Goal: Ask a question

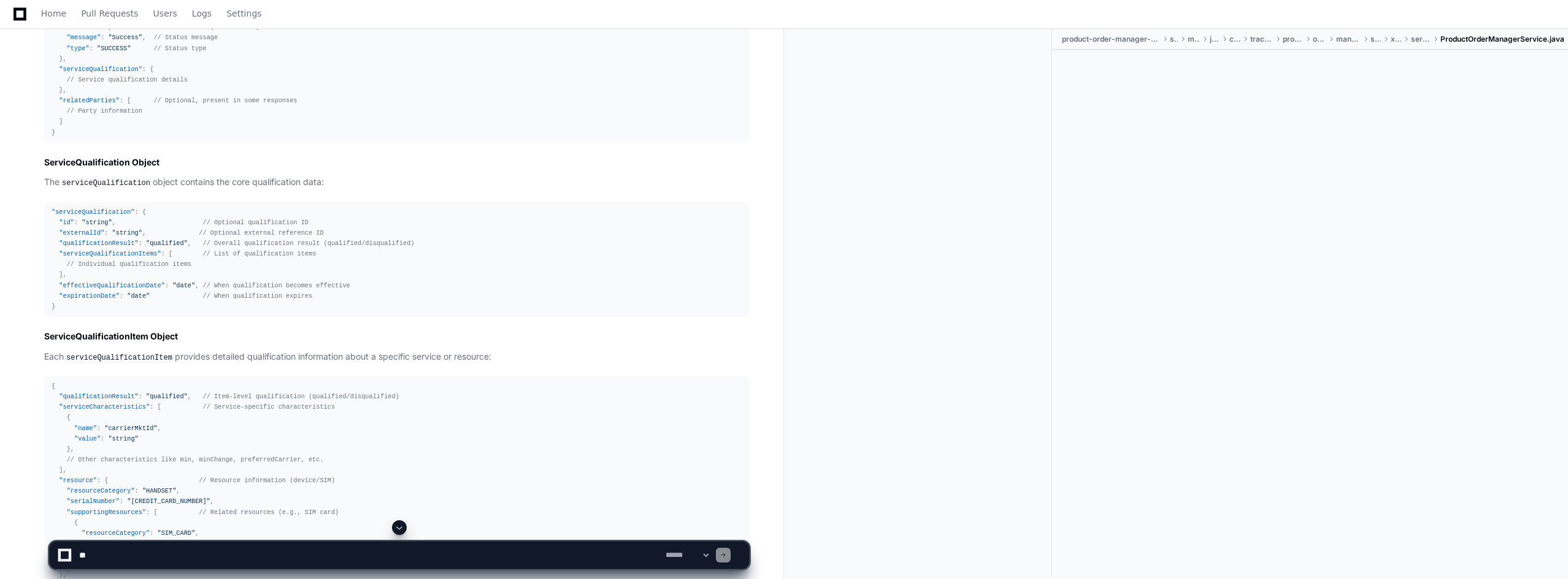
scroll to position [10168, 0]
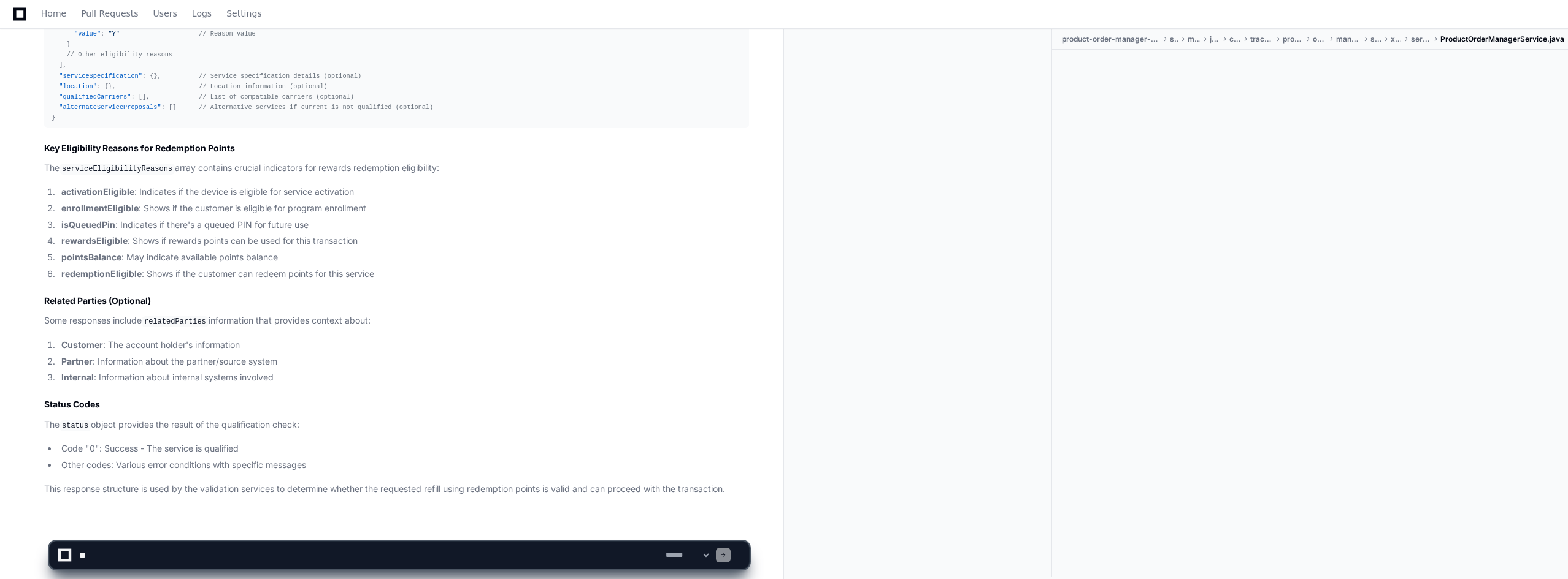
click at [220, 555] on textarea at bounding box center [370, 556] width 586 height 27
type textarea "*"
click at [160, 553] on textarea at bounding box center [370, 556] width 586 height 27
click at [377, 552] on textarea at bounding box center [370, 556] width 586 height 27
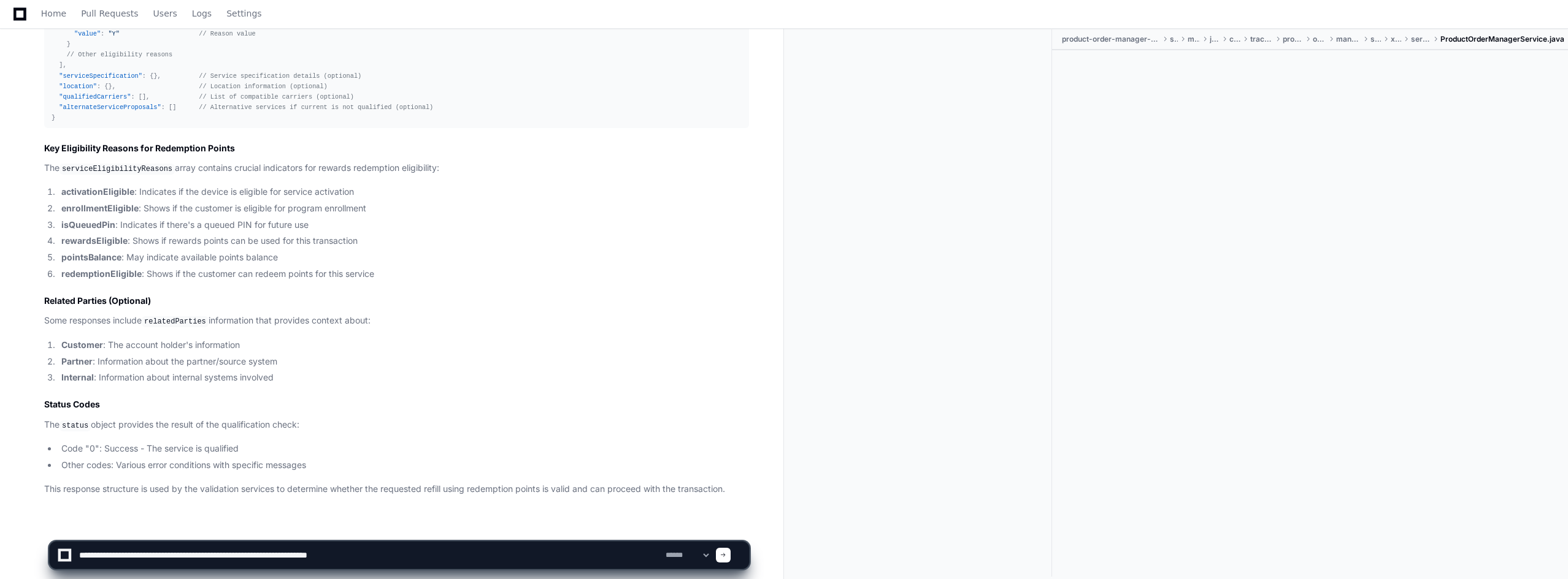
click at [377, 552] on textarea at bounding box center [370, 556] width 586 height 27
type textarea "**********"
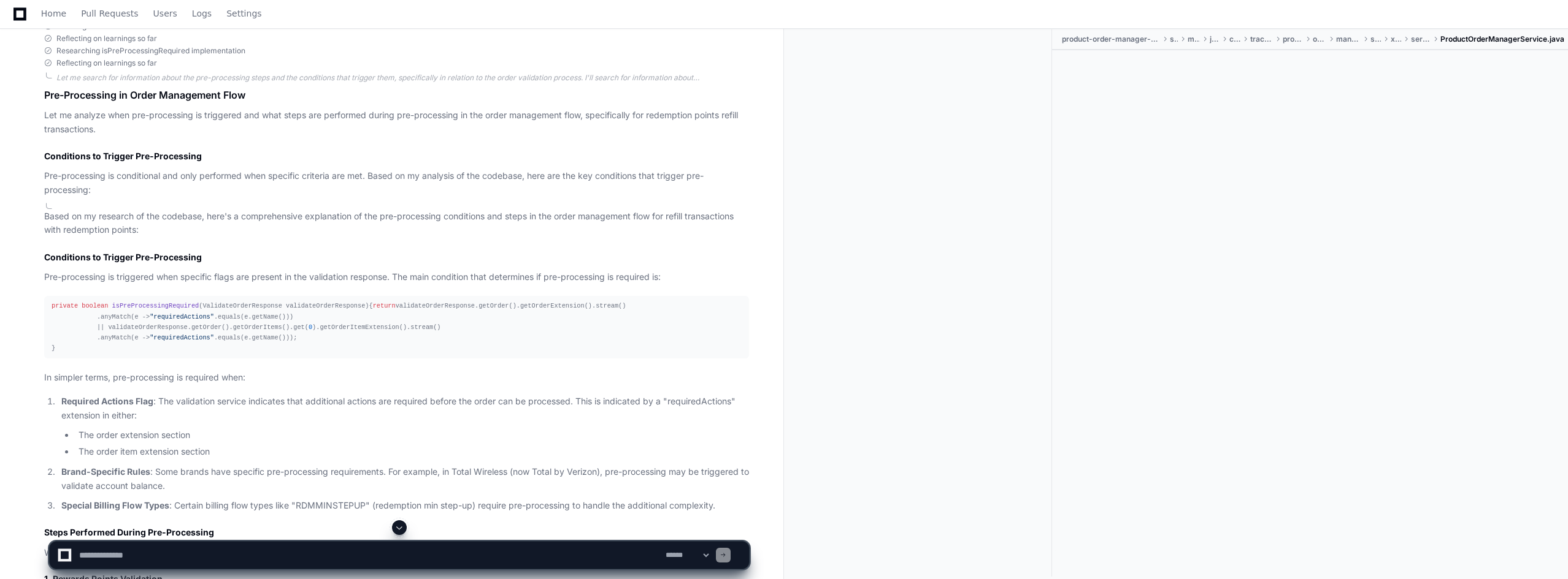
scroll to position [10790, 0]
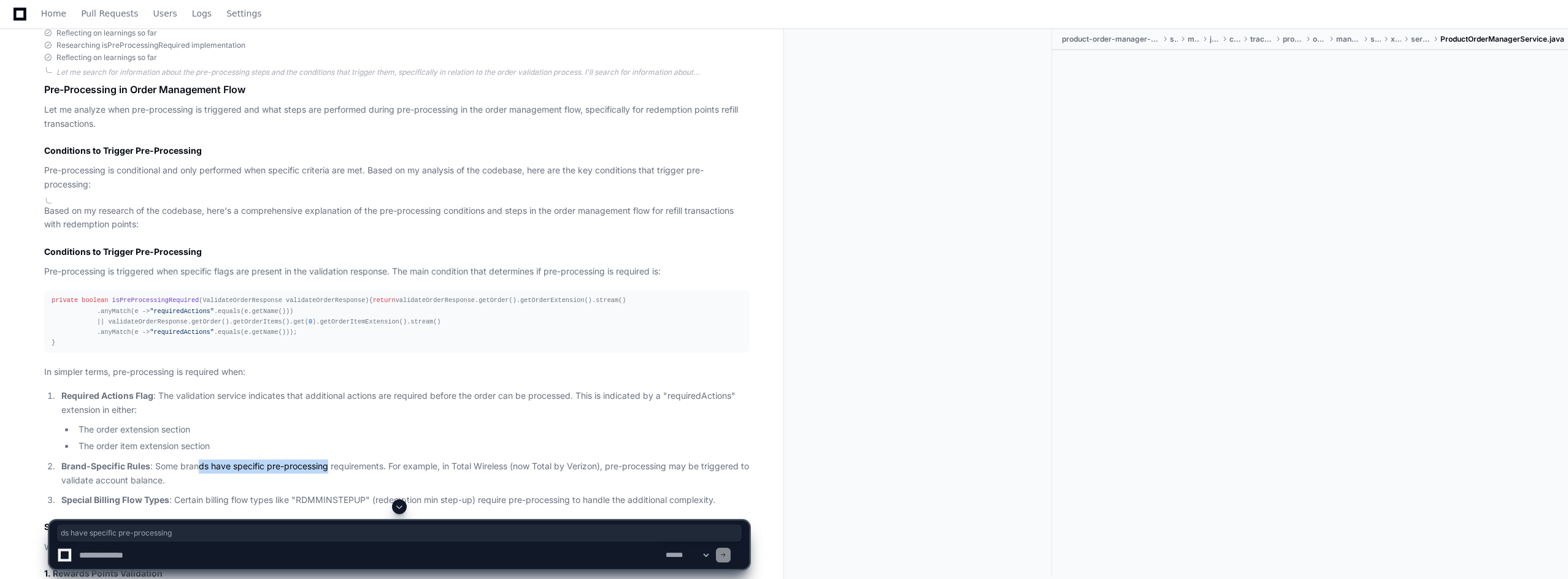
drag, startPoint x: 201, startPoint y: 460, endPoint x: 327, endPoint y: 463, distance: 126.0
click at [327, 463] on p "Brand-Specific Rules : Some brands have specific pre-processing requirements. F…" at bounding box center [405, 473] width 688 height 28
click at [448, 453] on ol "Required Actions Flag : The validation service indicates that additional action…" at bounding box center [396, 448] width 705 height 118
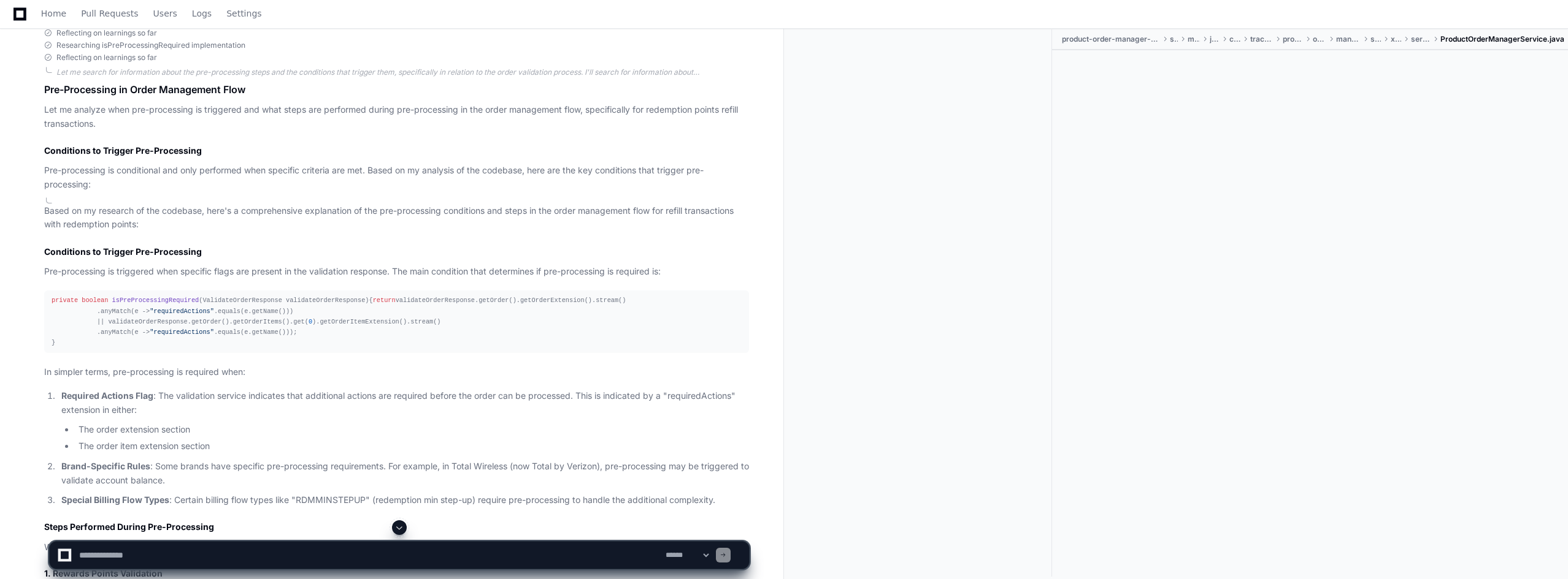
scroll to position [10851, 0]
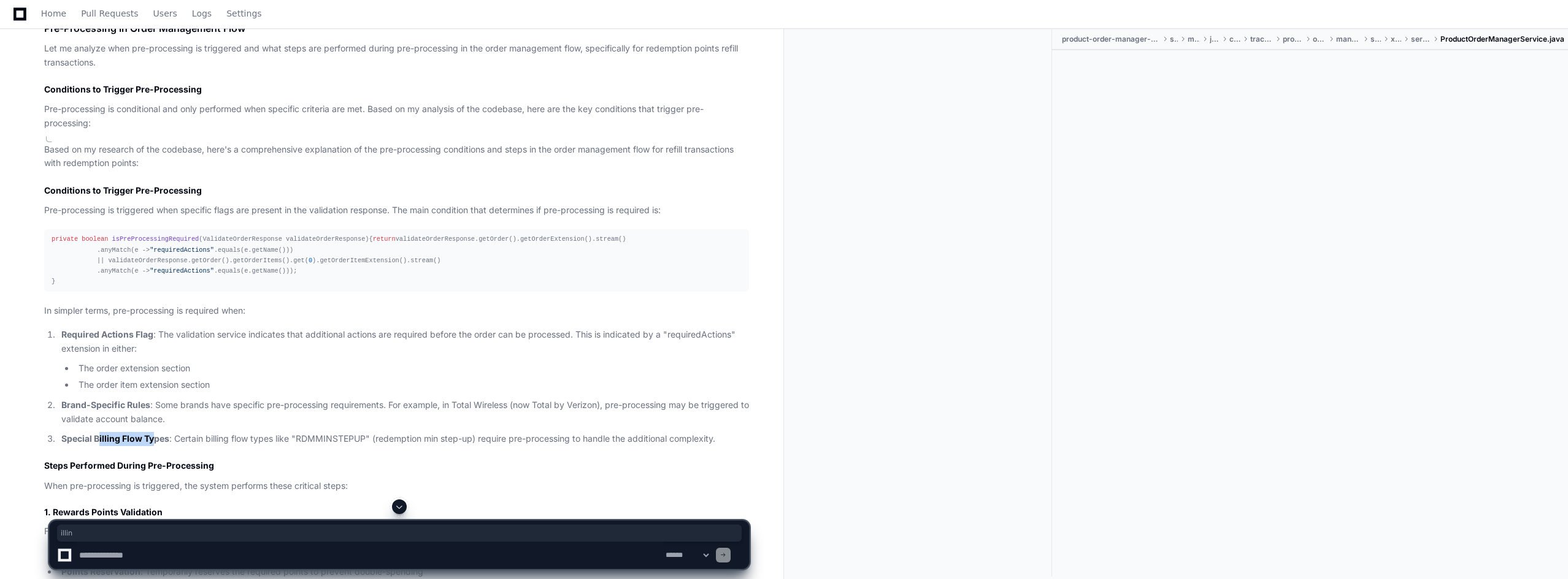
drag, startPoint x: 100, startPoint y: 434, endPoint x: 155, endPoint y: 434, distance: 55.0
click at [155, 434] on strong "Special Billing Flow Types" at bounding box center [115, 439] width 108 height 11
click at [319, 434] on p "Special Billing Flow Types : Certain billing flow types like "RDMMINSTEPUP" (re…" at bounding box center [405, 439] width 688 height 14
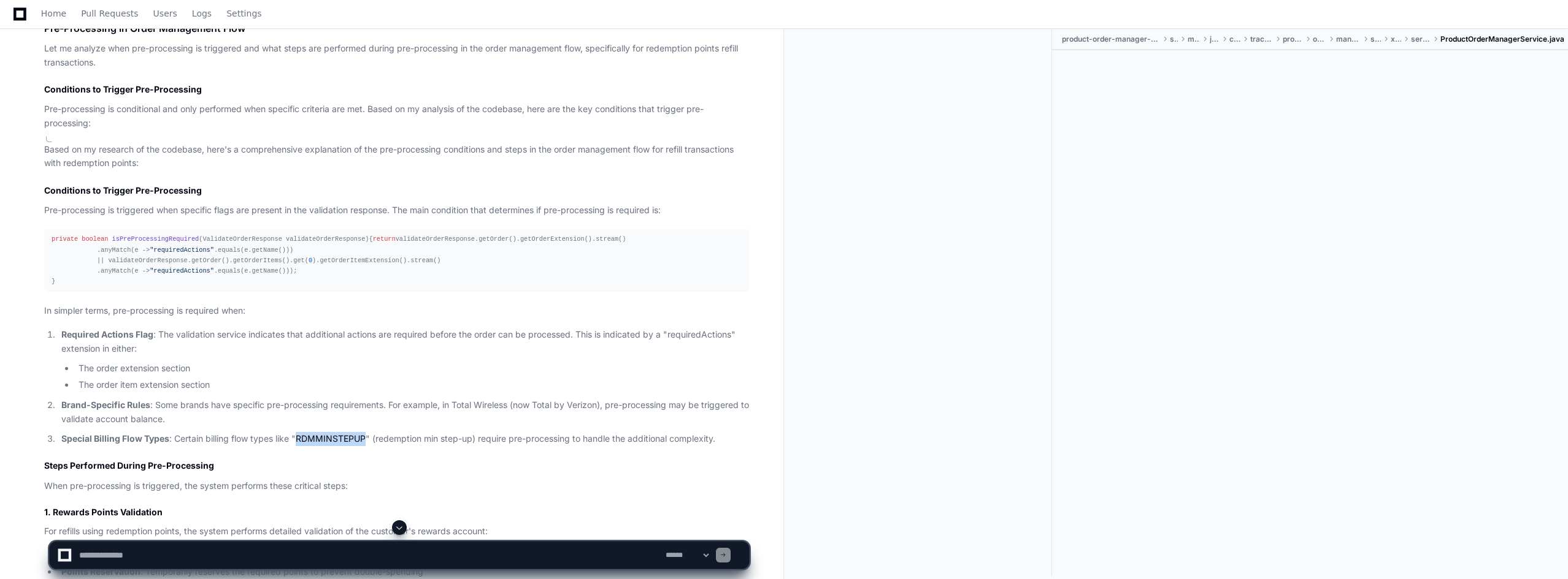
click at [319, 434] on p "Special Billing Flow Types : Certain billing flow types like "RDMMINSTEPUP" (re…" at bounding box center [405, 439] width 688 height 14
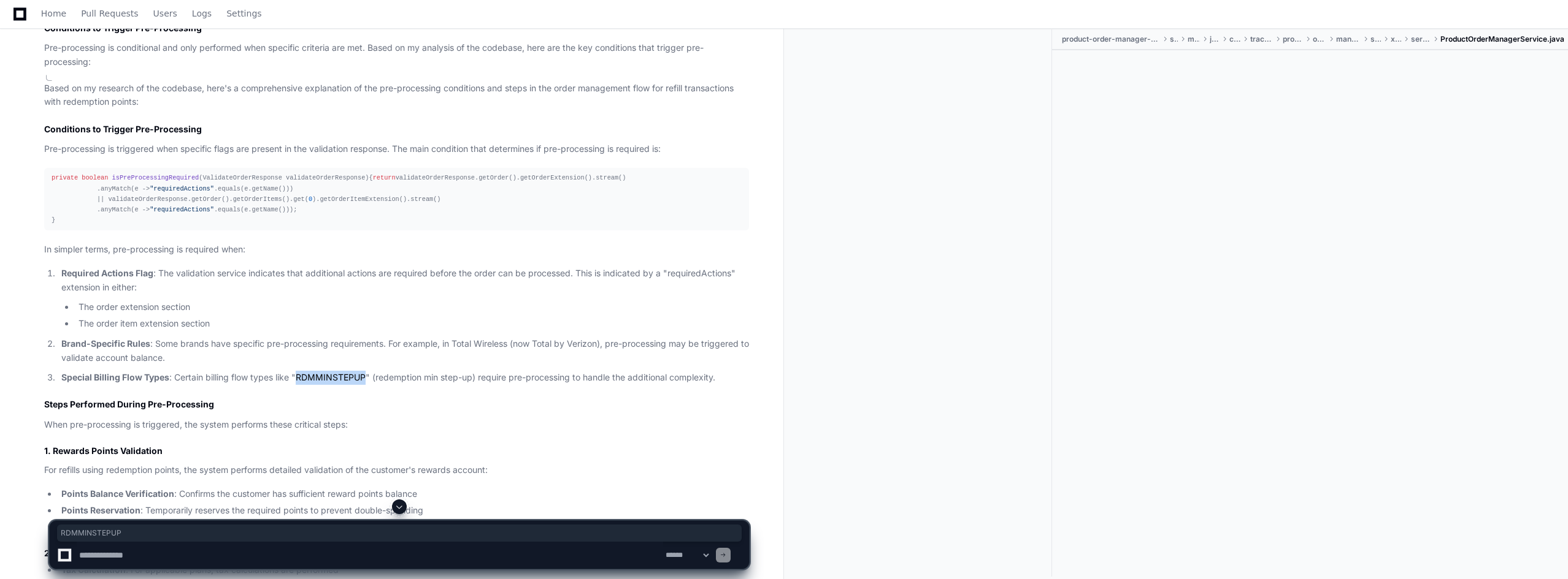
scroll to position [10974, 0]
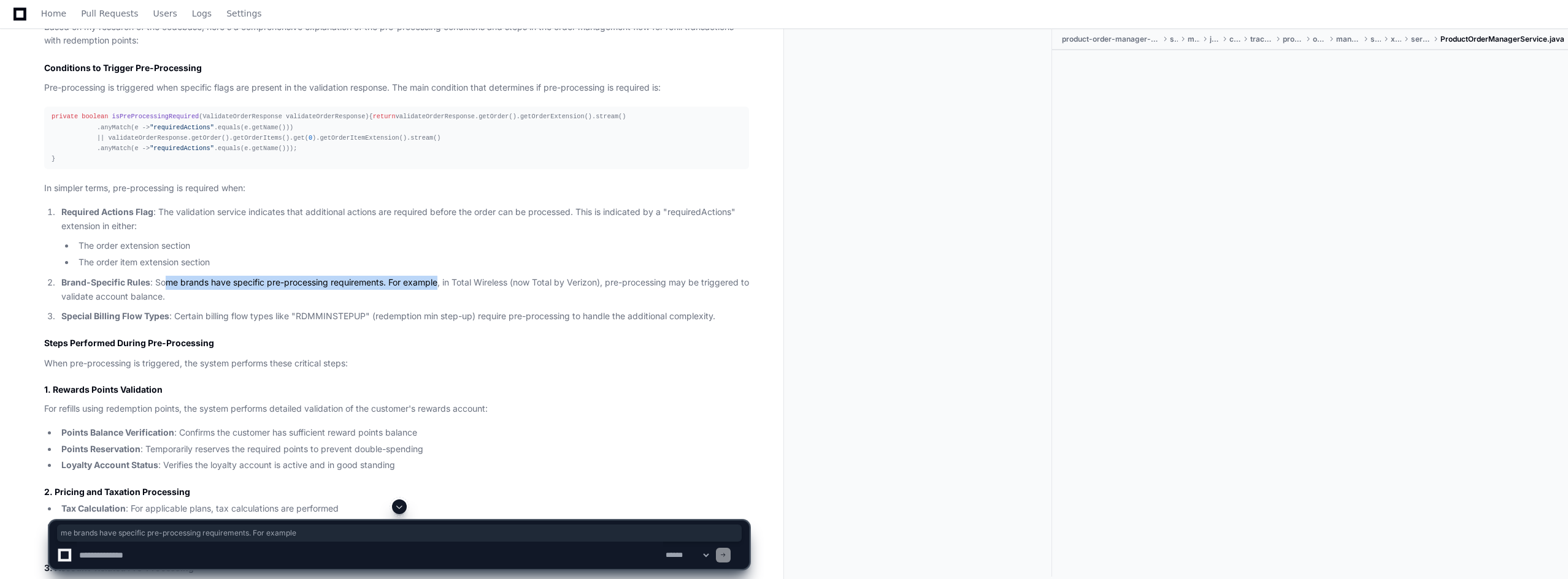
drag, startPoint x: 166, startPoint y: 279, endPoint x: 439, endPoint y: 276, distance: 273.0
click at [439, 276] on p "Brand-Specific Rules : Some brands have specific pre-processing requirements. F…" at bounding box center [405, 289] width 688 height 28
click at [424, 280] on p "Brand-Specific Rules : Some brands have specific pre-processing requirements. F…" at bounding box center [405, 289] width 688 height 28
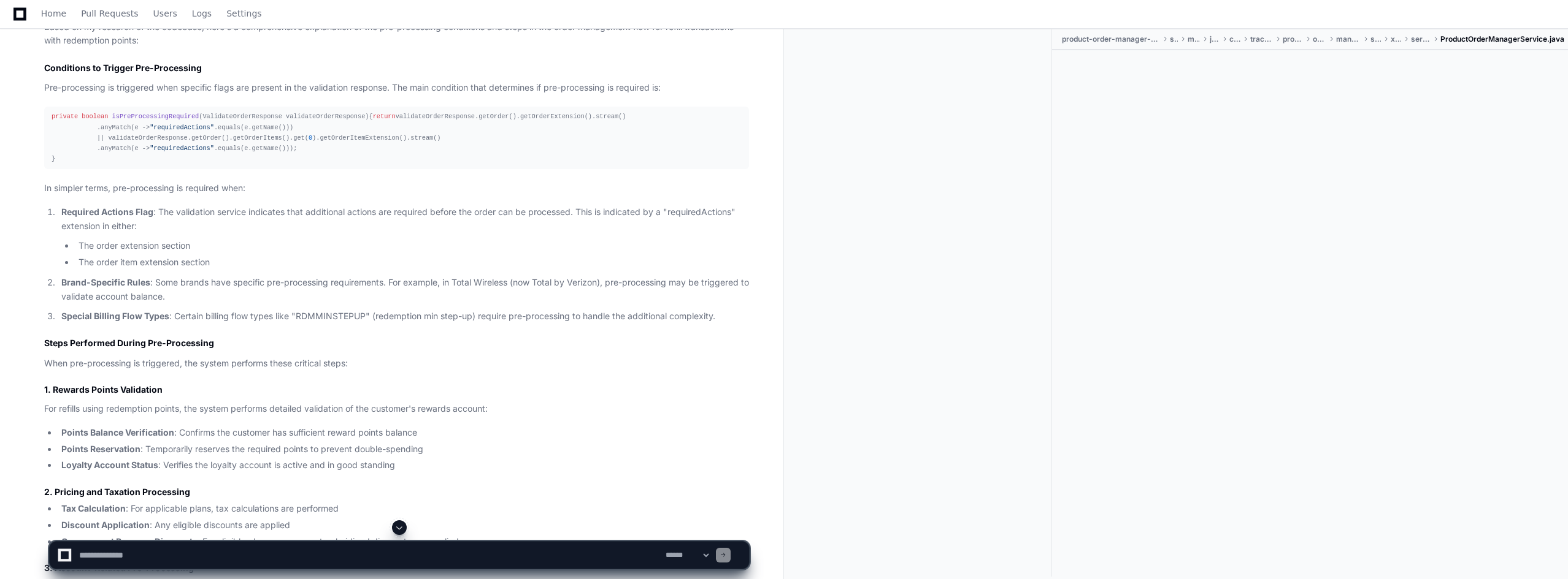
scroll to position [11035, 0]
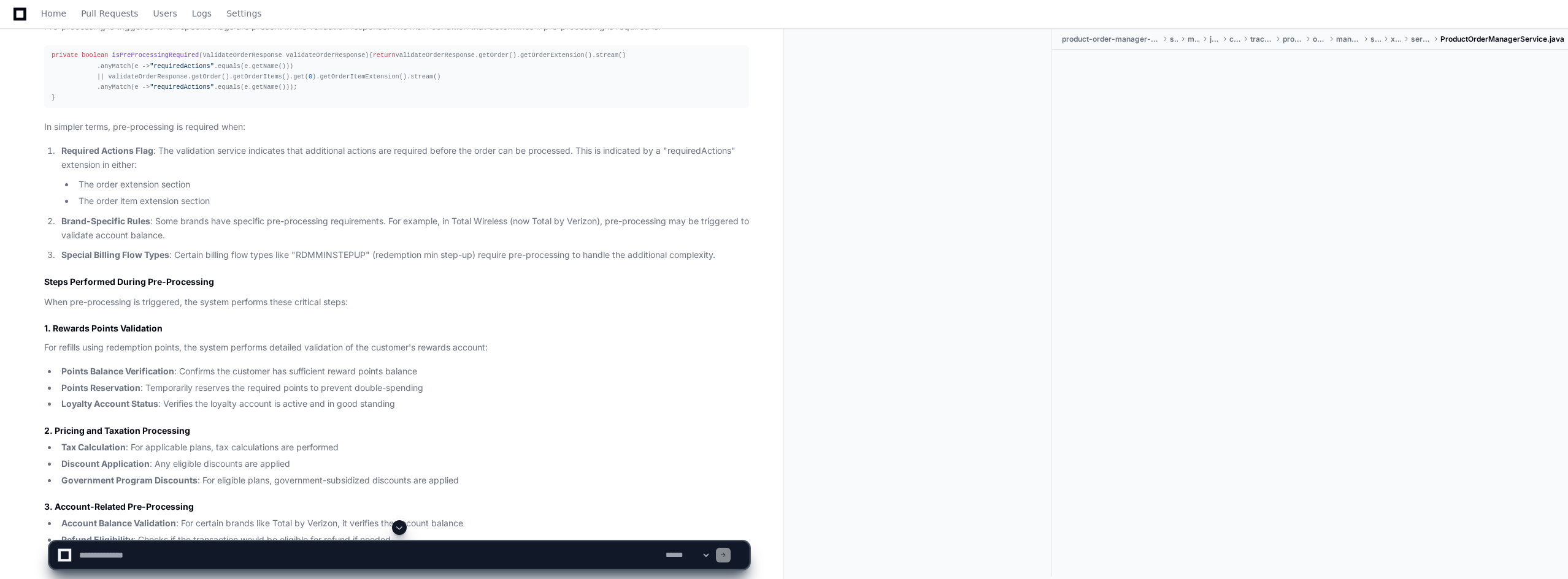
click at [280, 555] on textarea at bounding box center [370, 556] width 586 height 27
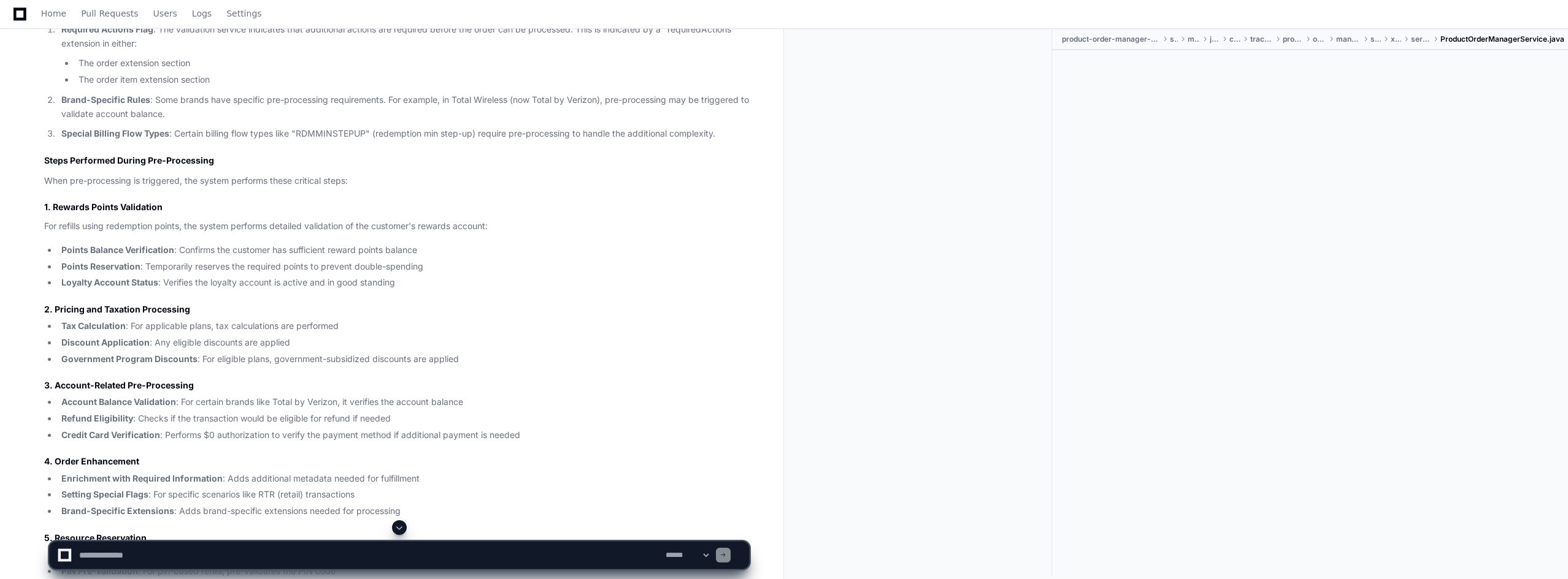
scroll to position [11158, 0]
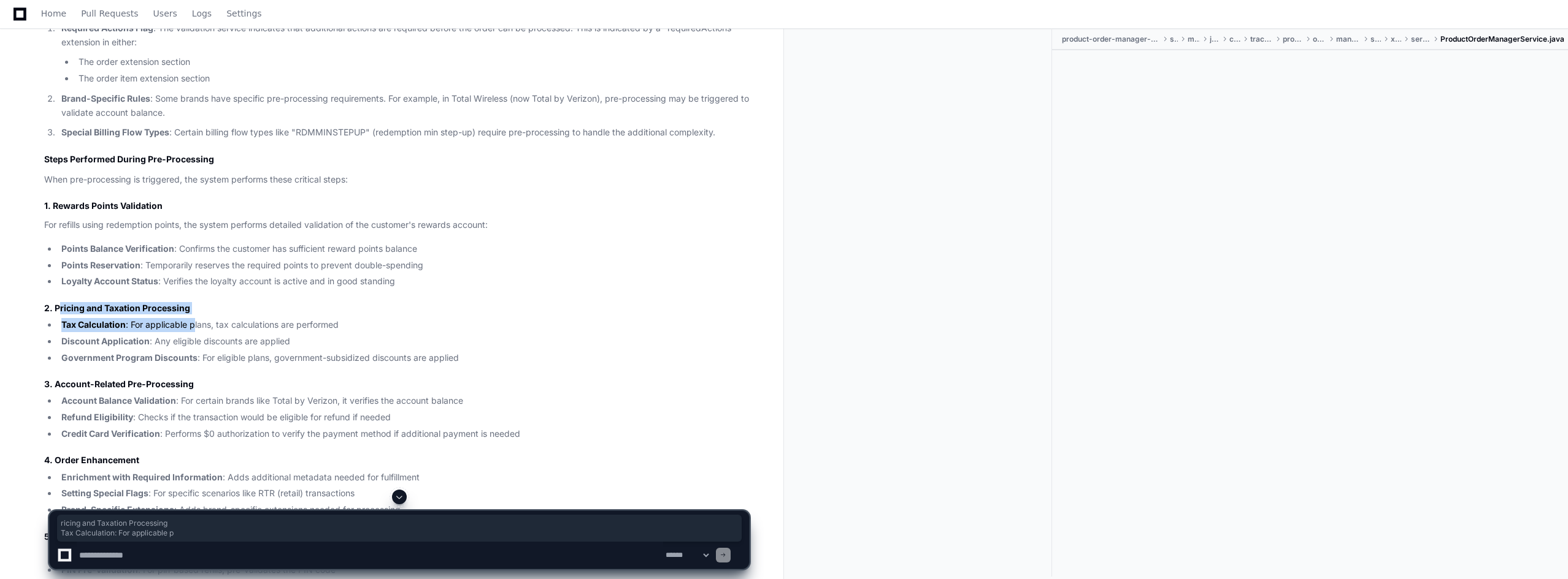
drag, startPoint x: 58, startPoint y: 305, endPoint x: 195, endPoint y: 328, distance: 138.9
click at [195, 328] on article "Based on my research of the codebase, here's a comprehensive explanation of the…" at bounding box center [396, 513] width 705 height 1354
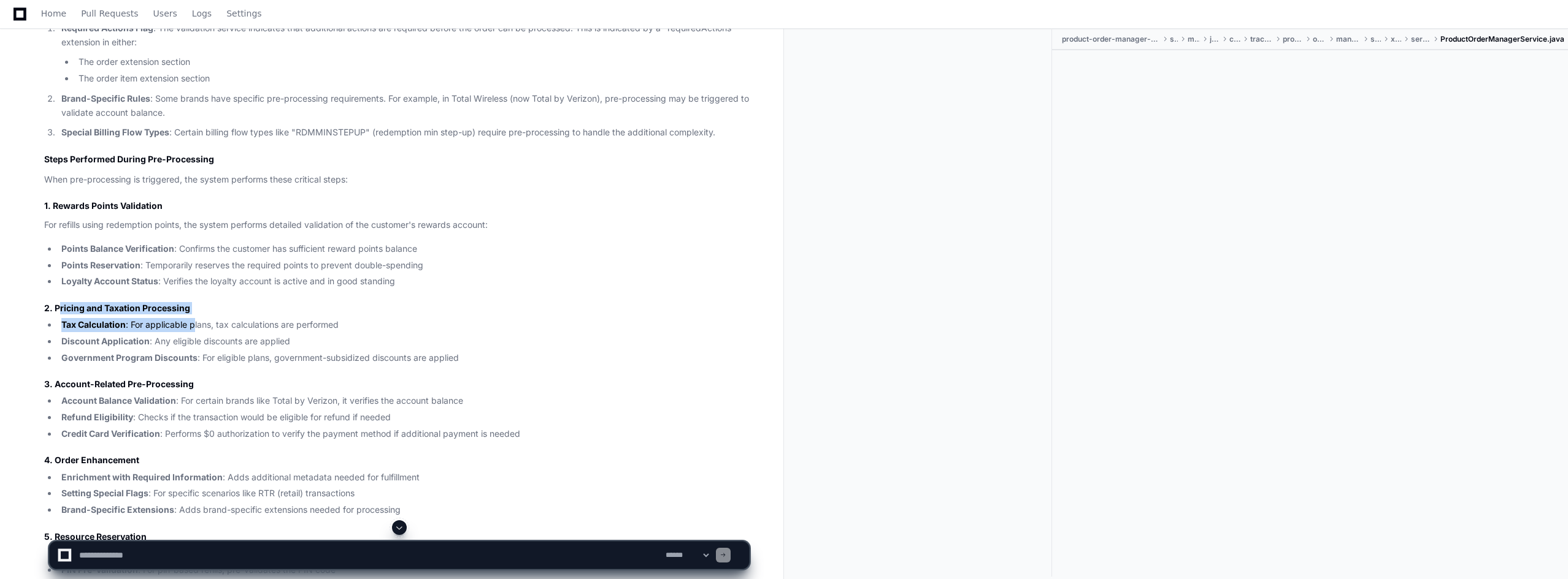
click at [455, 329] on ul "Tax Calculation : For applicable plans, tax calculations are performed Discount…" at bounding box center [396, 341] width 705 height 47
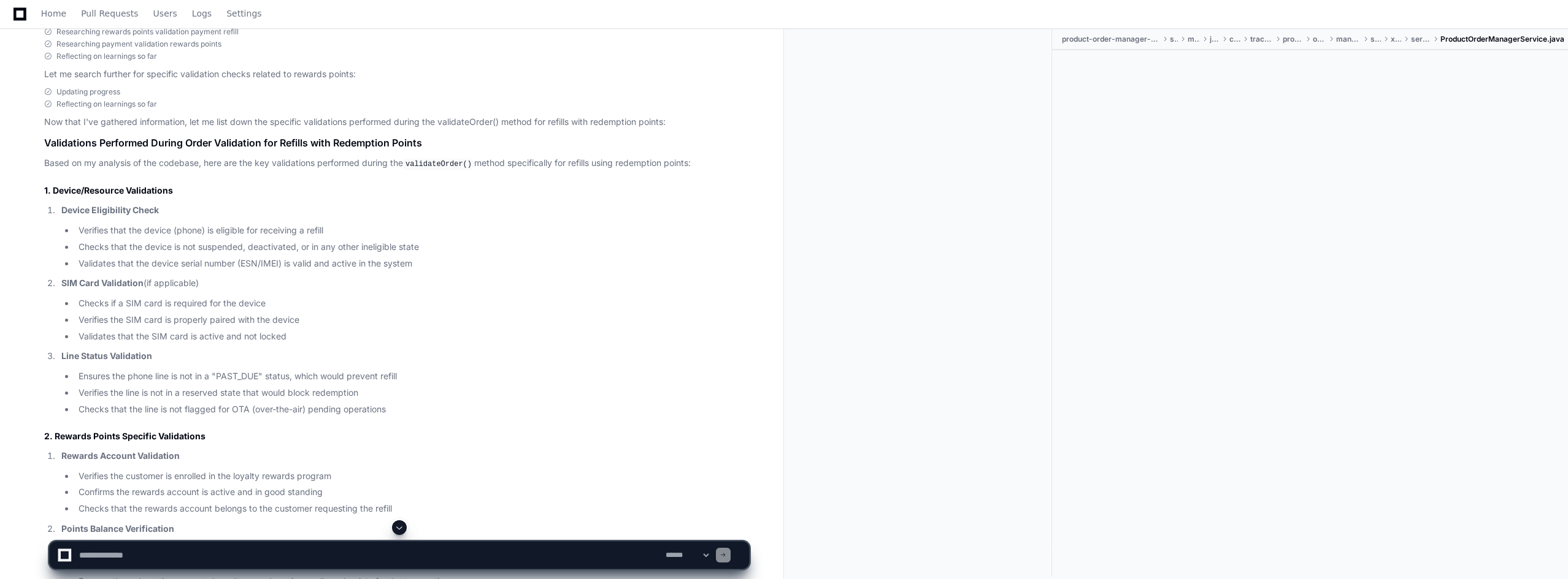
scroll to position [2156, 0]
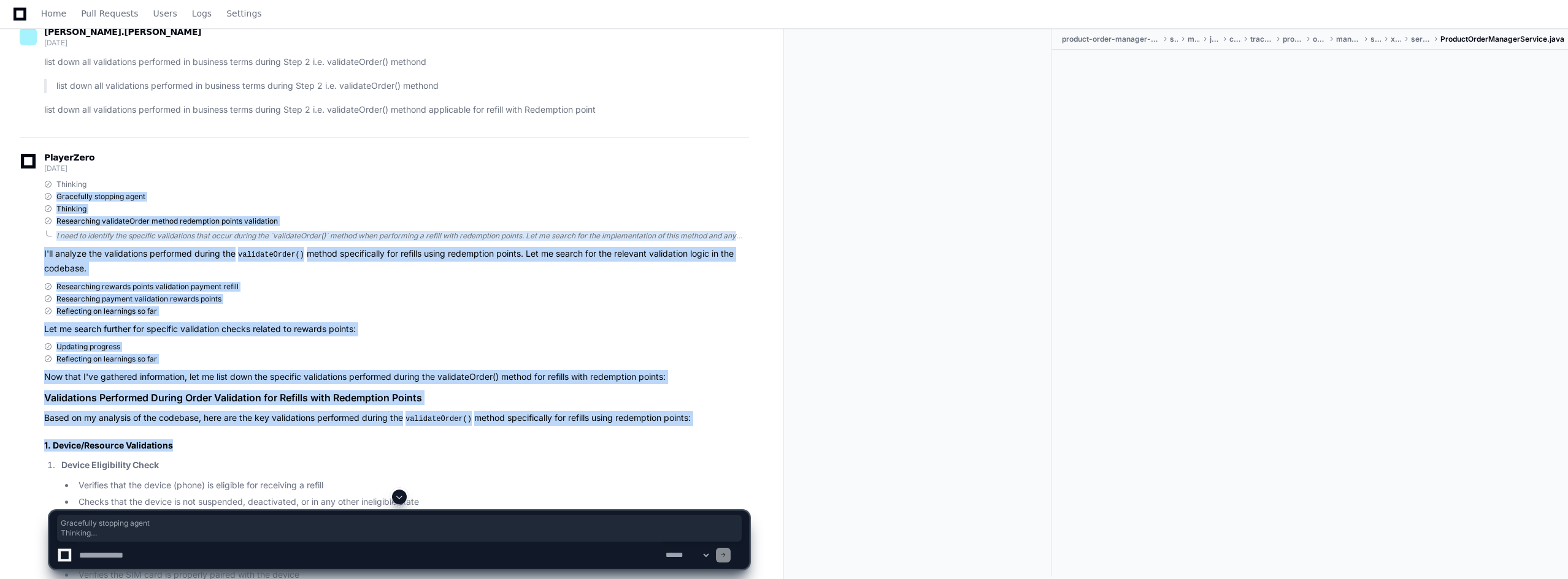
drag, startPoint x: 148, startPoint y: 168, endPoint x: 198, endPoint y: 447, distance: 283.4
click at [51, 11] on span "Home" at bounding box center [53, 14] width 25 height 8
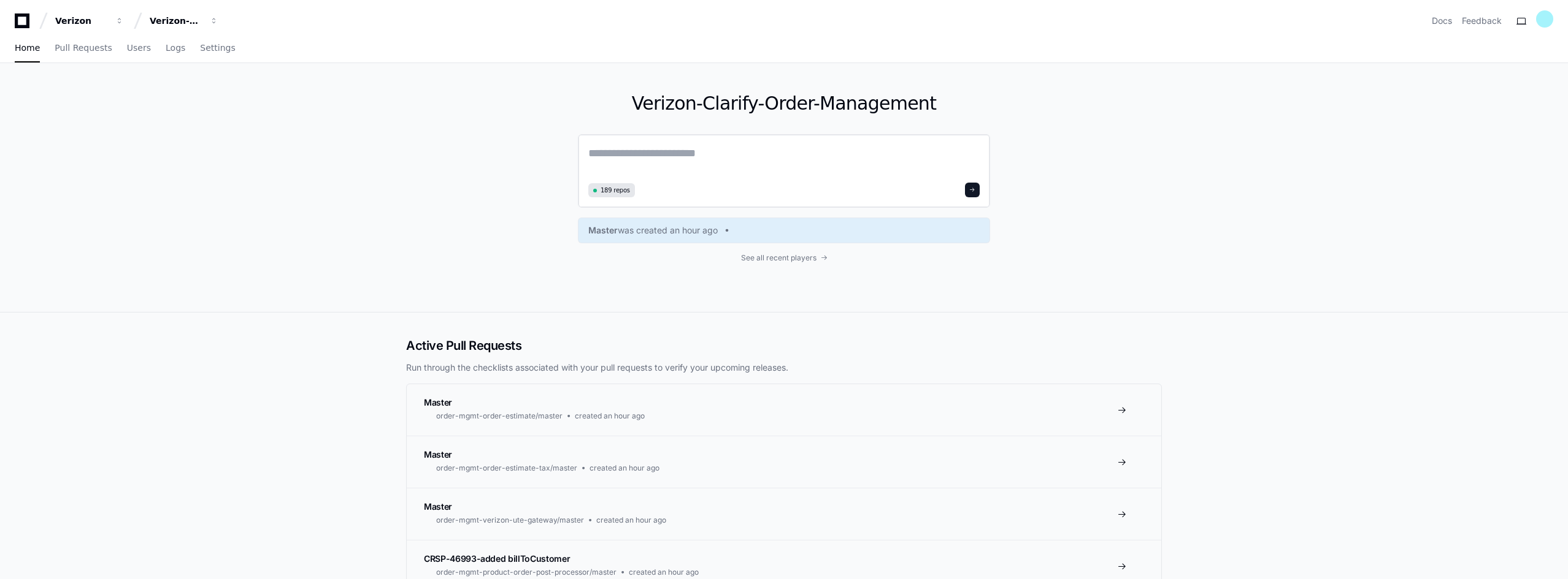
click at [645, 153] on textarea at bounding box center [784, 161] width 392 height 34
type textarea "*"
paste textarea "**********"
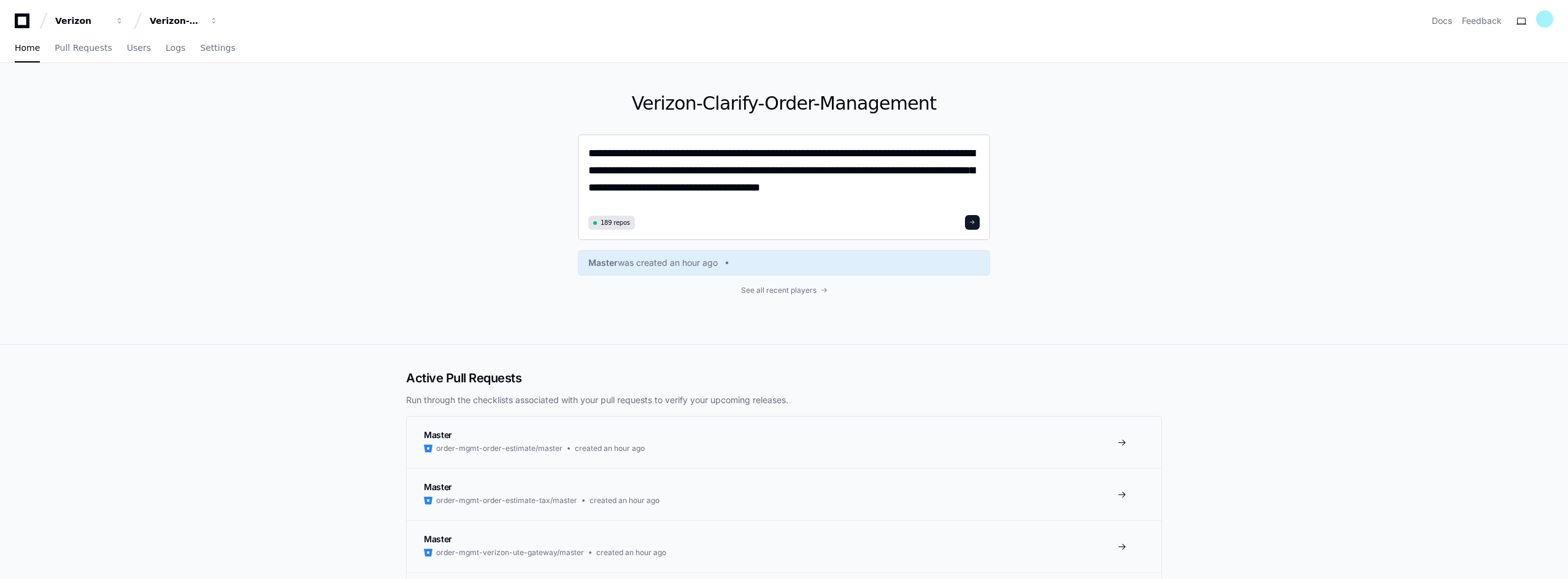
type textarea "**********"
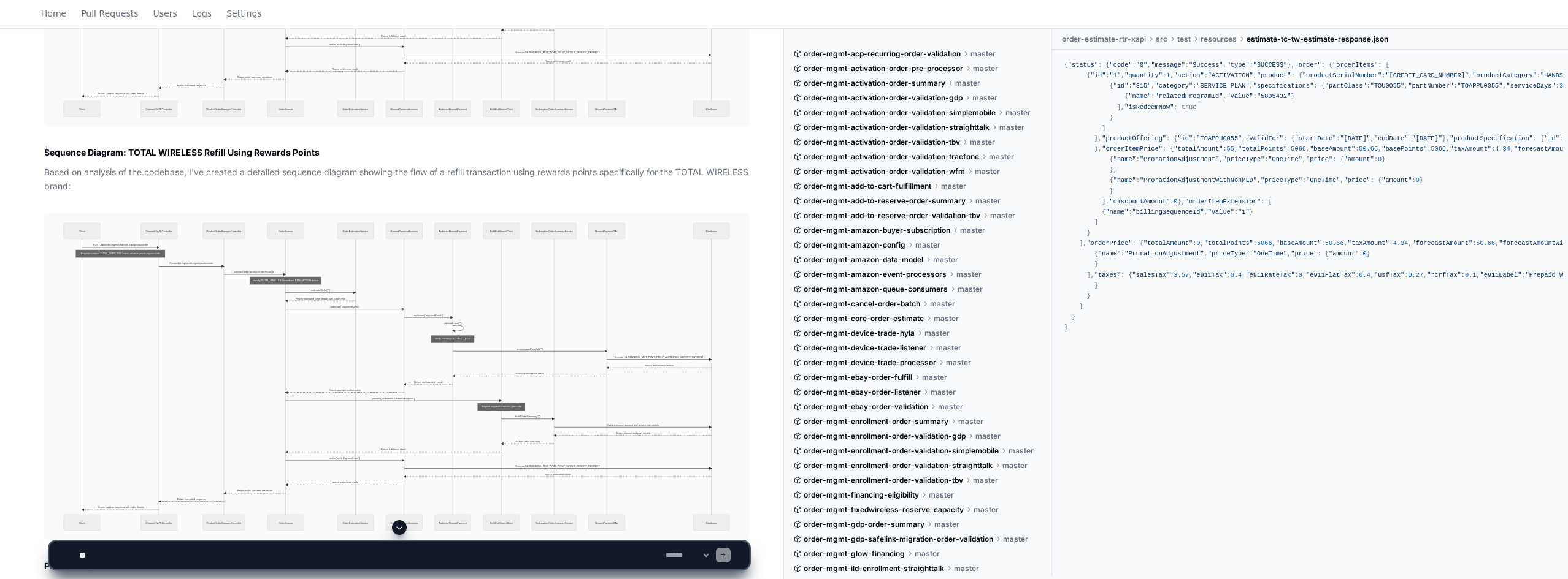
scroll to position [2121, 0]
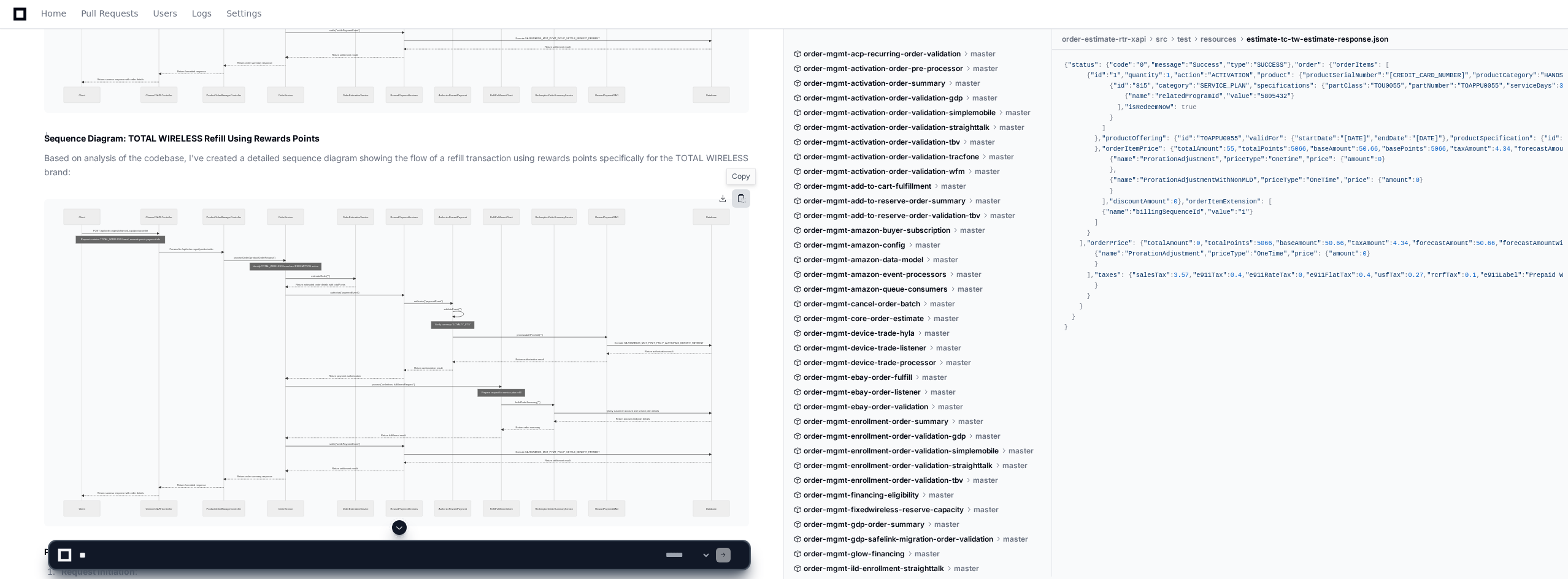
click at [742, 198] on button at bounding box center [741, 198] width 18 height 18
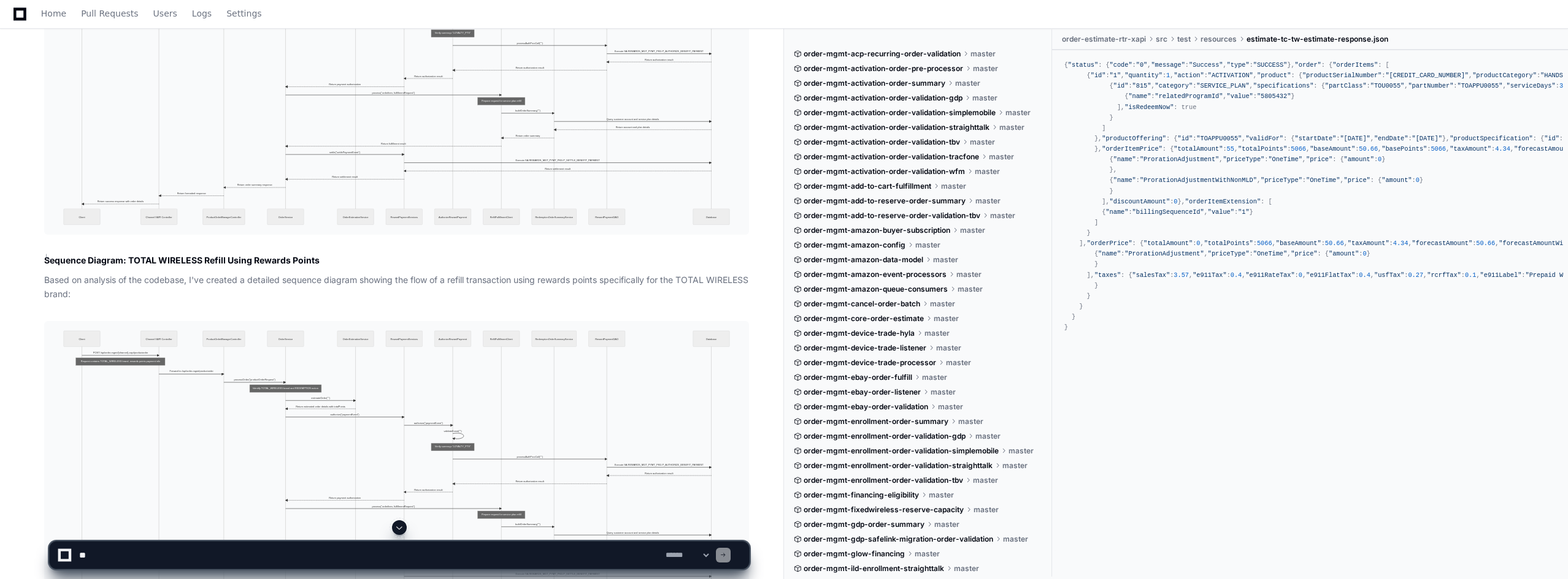
scroll to position [1999, 0]
click at [147, 553] on textarea at bounding box center [370, 556] width 586 height 27
type textarea "*"
type textarea "**********"
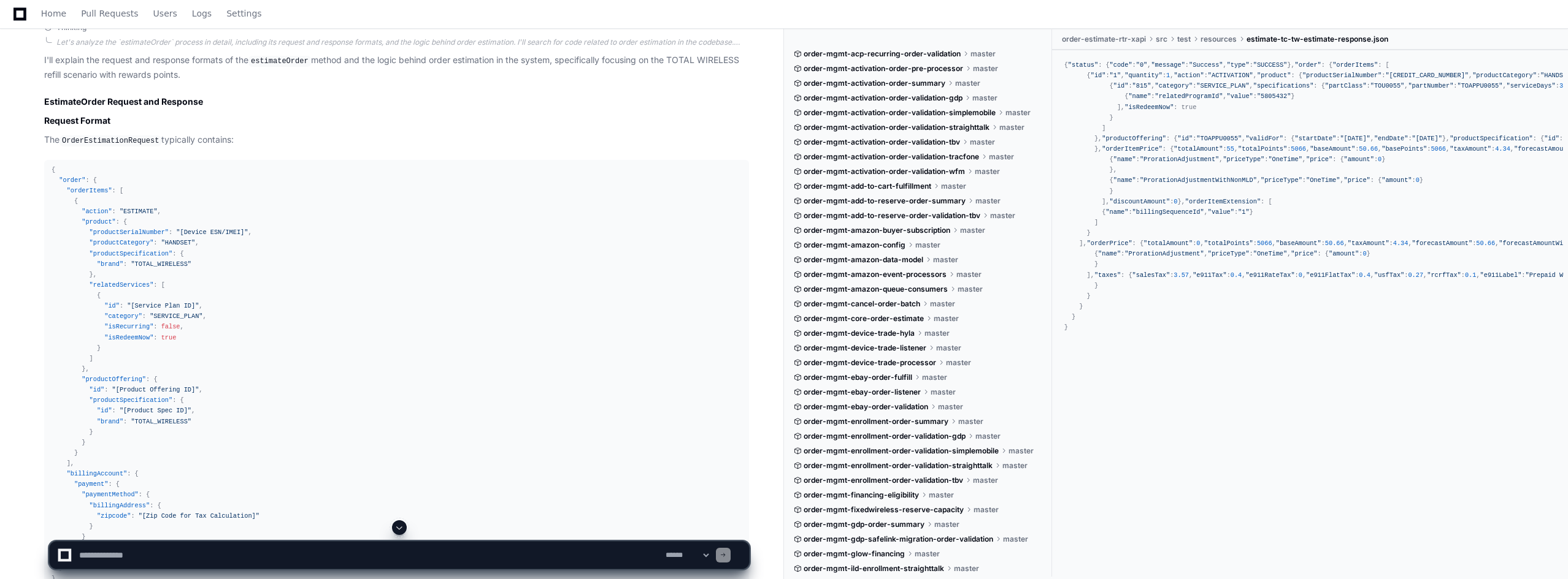
scroll to position [3164, 0]
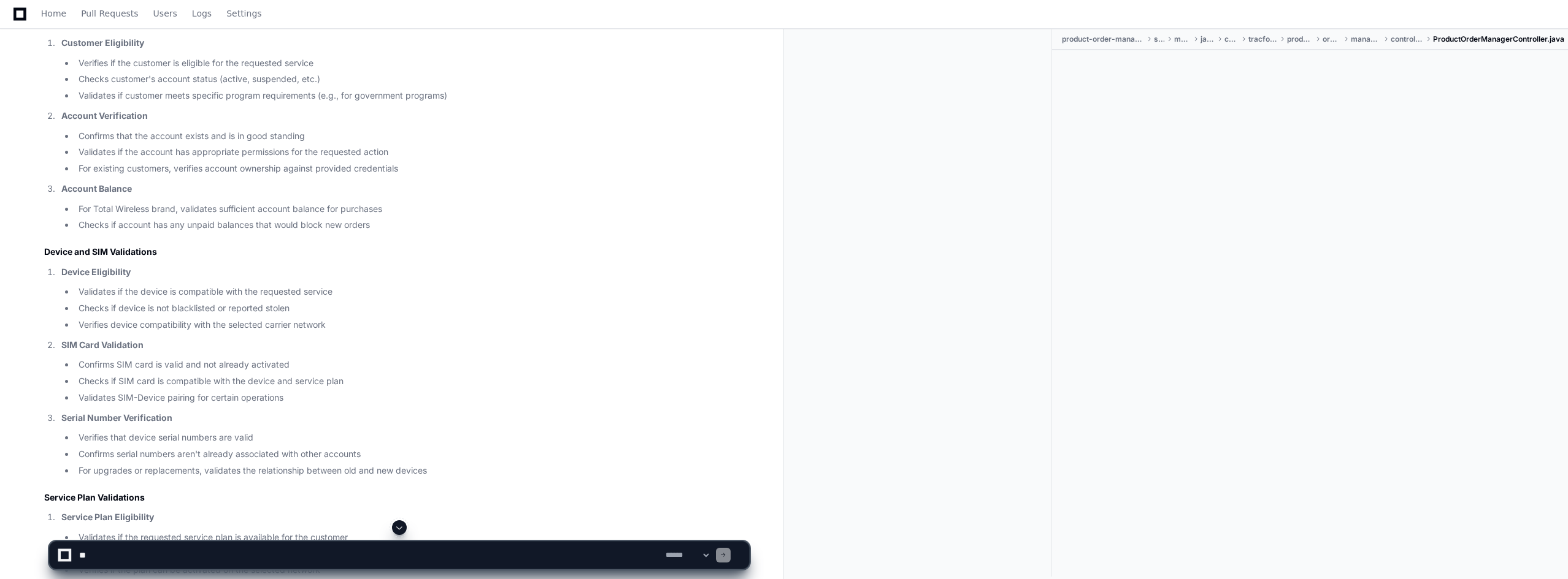
scroll to position [3494, 0]
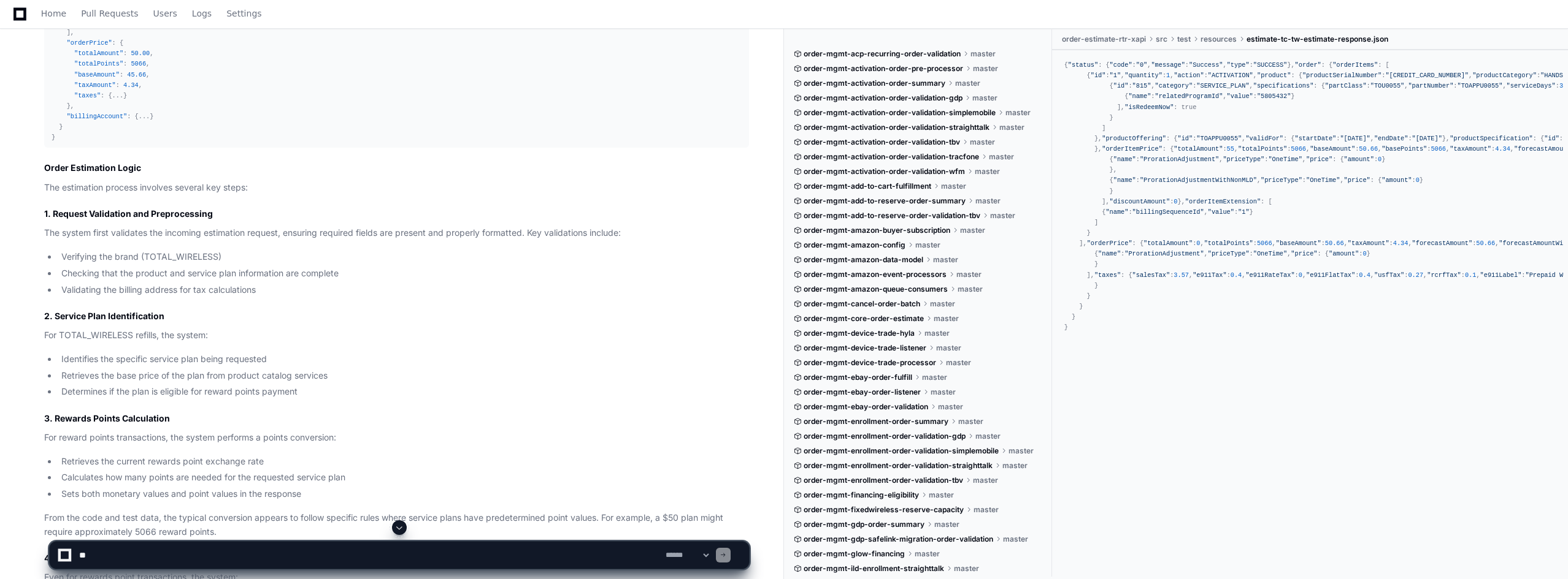
scroll to position [4205, 0]
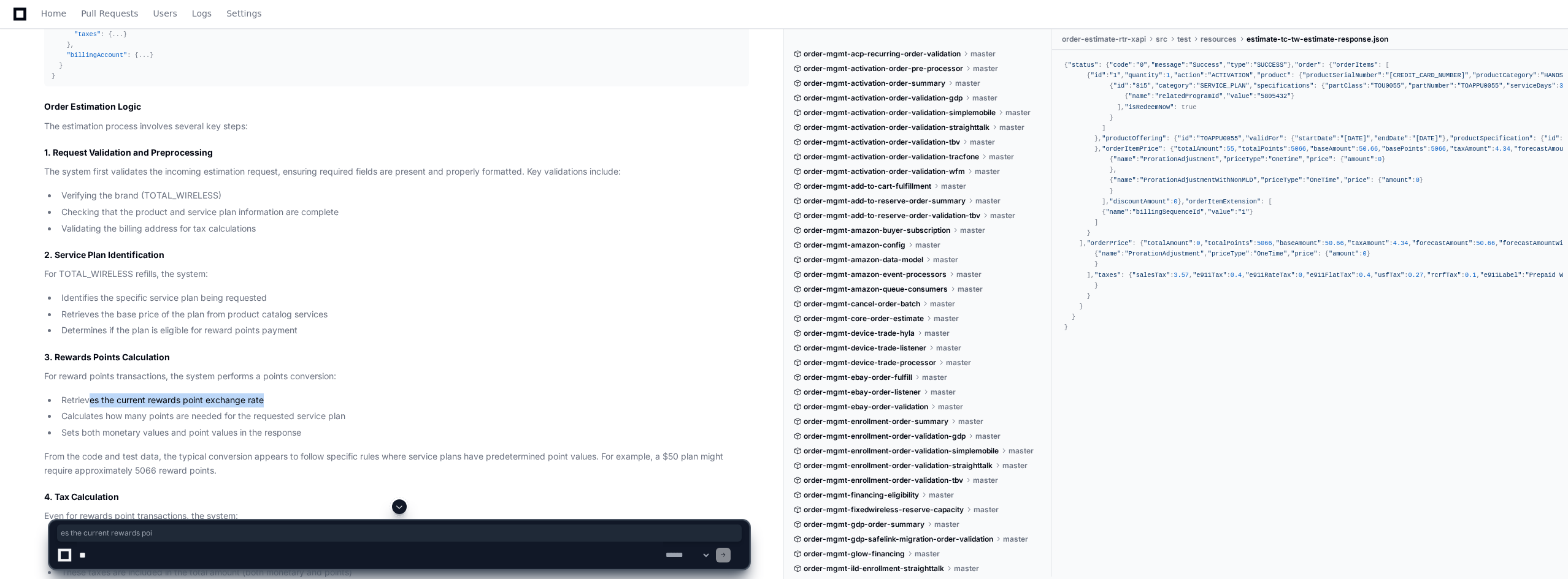
drag, startPoint x: 90, startPoint y: 391, endPoint x: 274, endPoint y: 388, distance: 184.0
click at [274, 394] on li "Retrieves the current rewards point exchange rate" at bounding box center [403, 400] width 692 height 14
click at [328, 376] on article "I'll explain the request and response formats of the estimateOrder method and t…" at bounding box center [396, 9] width 705 height 1999
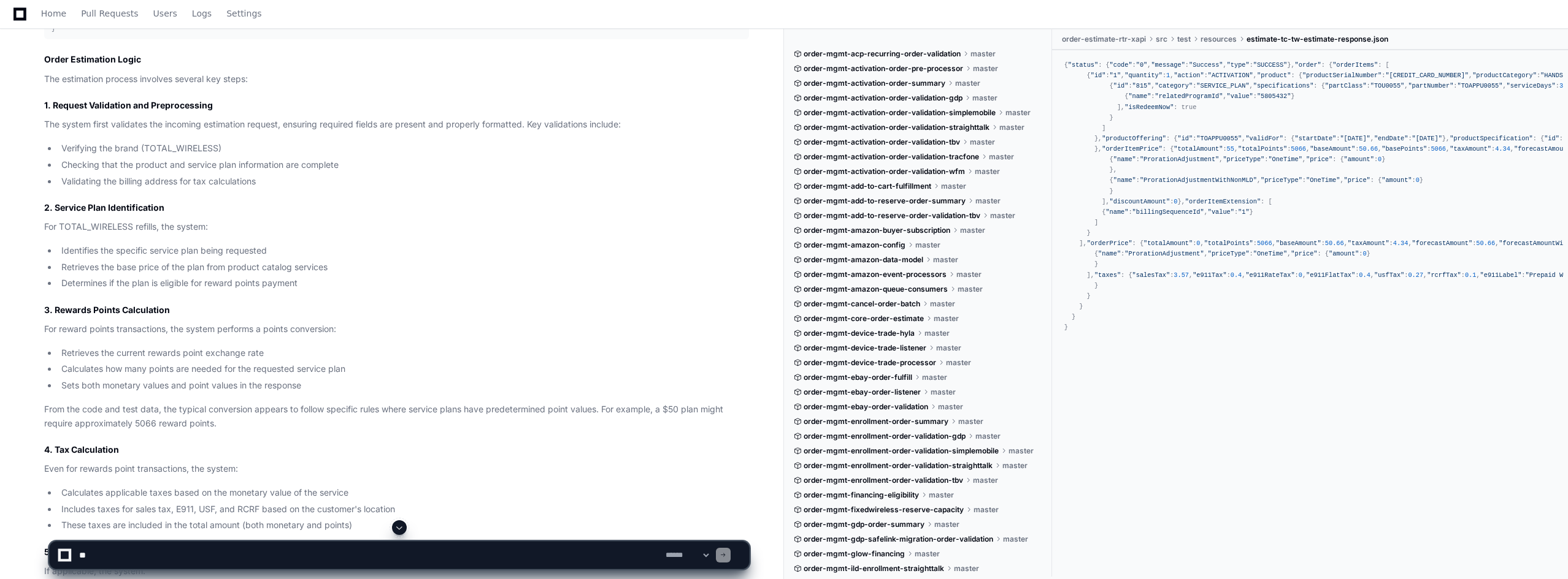
scroll to position [4266, 0]
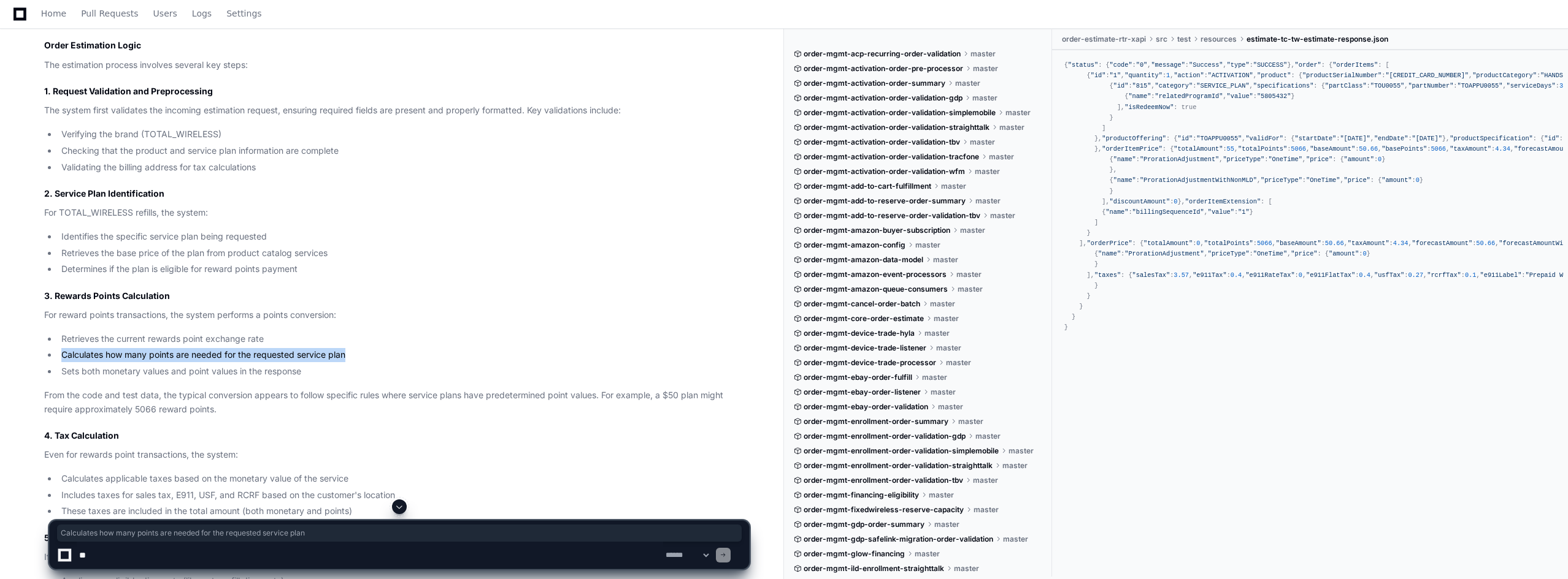
drag, startPoint x: 64, startPoint y: 341, endPoint x: 353, endPoint y: 347, distance: 289.1
click at [353, 348] on li "Calculates how many points are needed for the requested service plan" at bounding box center [403, 355] width 692 height 14
drag, startPoint x: 64, startPoint y: 357, endPoint x: 362, endPoint y: 357, distance: 298.0
click at [362, 365] on li "Sets both monetary values and point values in the response" at bounding box center [403, 372] width 692 height 14
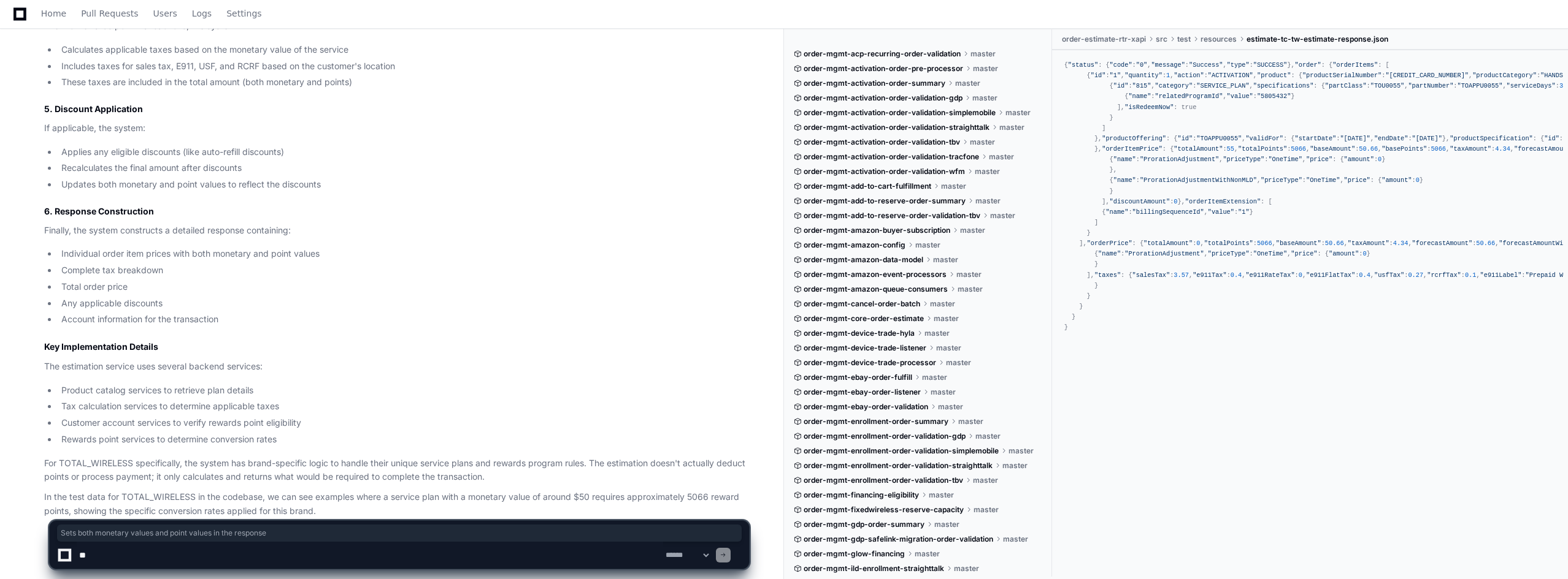
scroll to position [4721, 0]
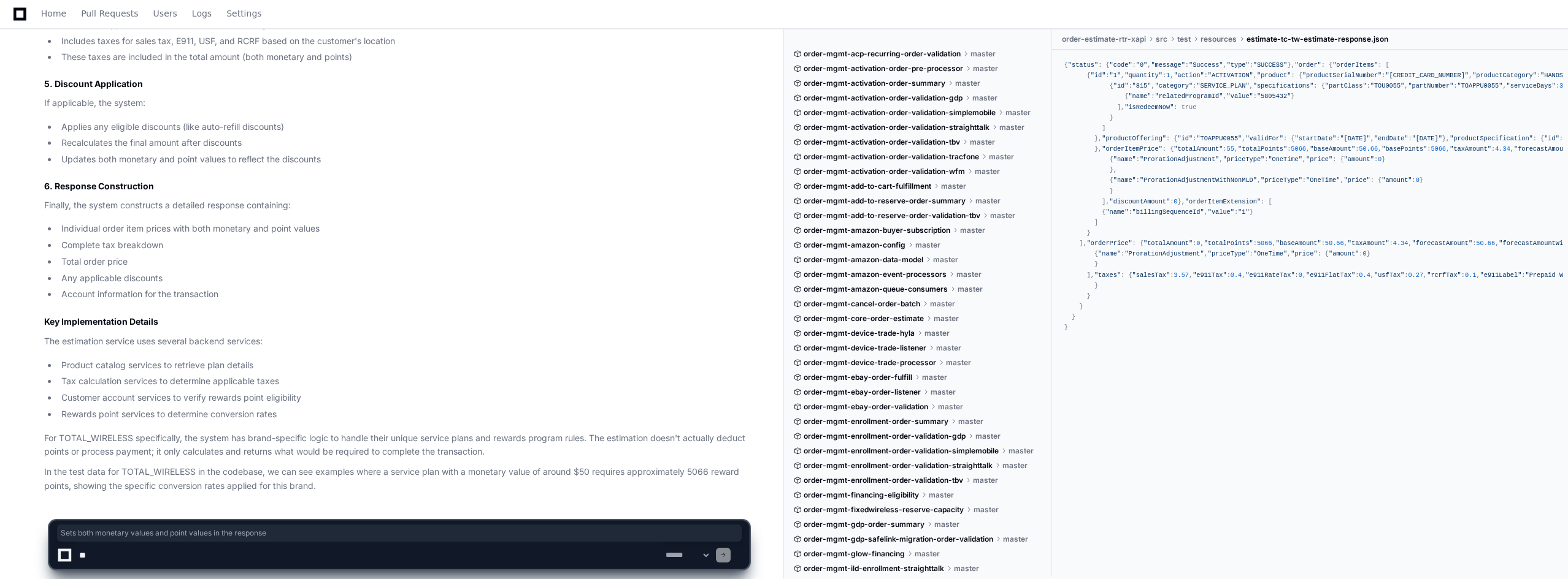
click at [167, 556] on textarea at bounding box center [370, 556] width 586 height 27
type textarea "**********"
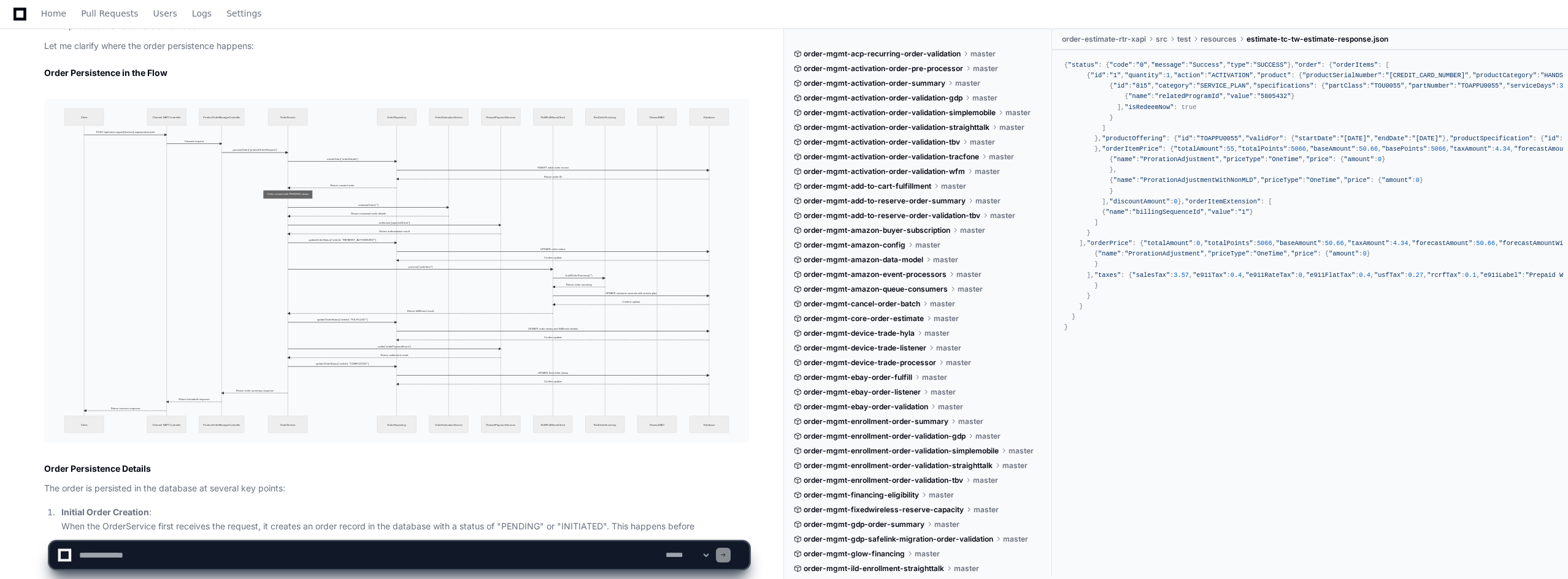
scroll to position [5446, 0]
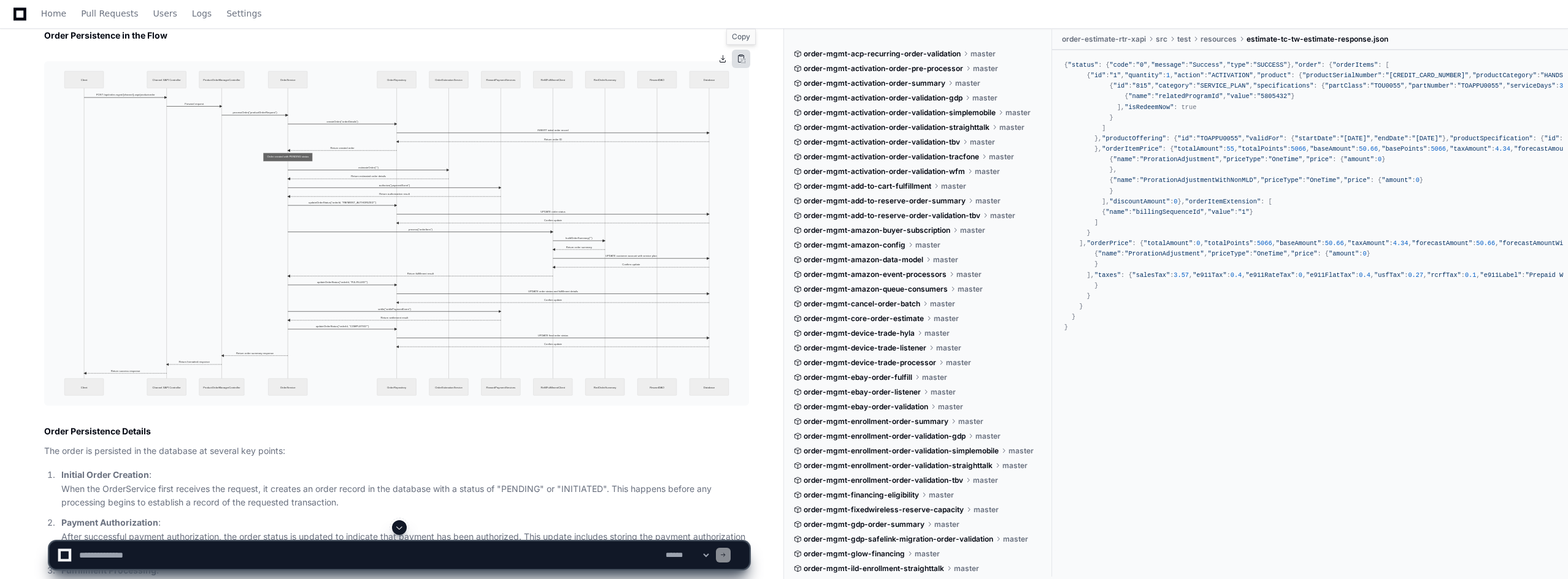
click at [741, 58] on button at bounding box center [741, 59] width 18 height 18
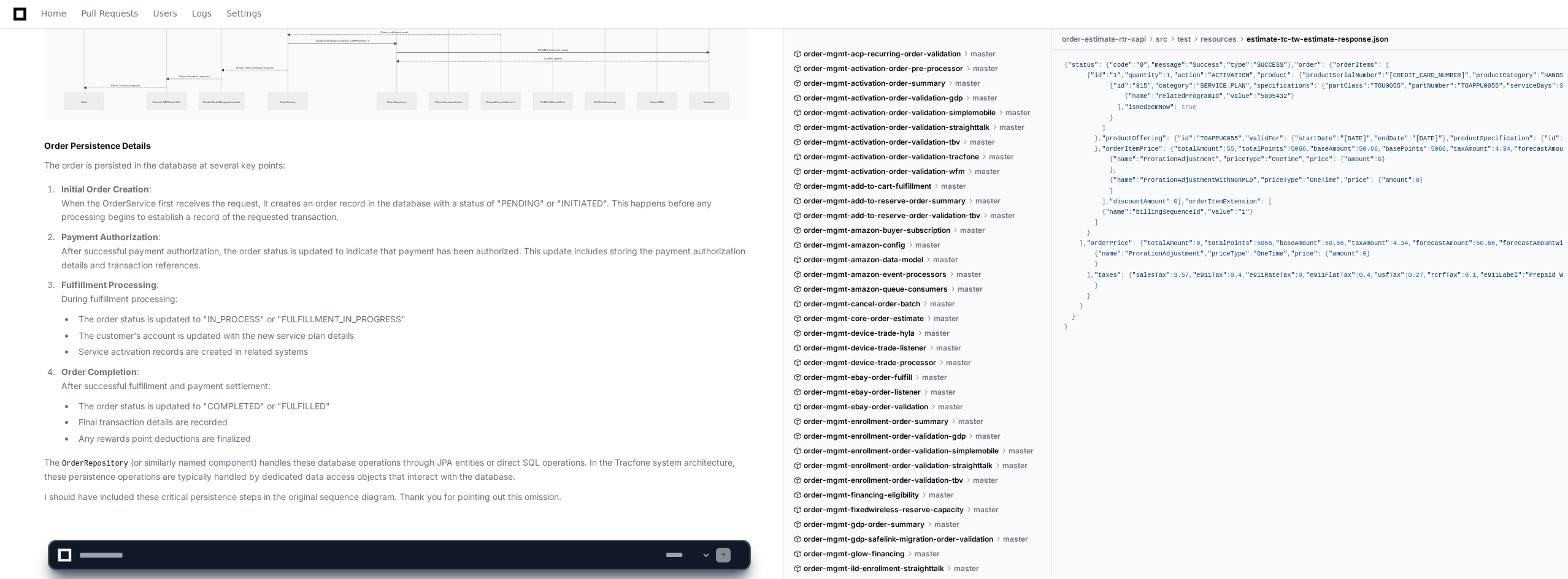
scroll to position [5744, 0]
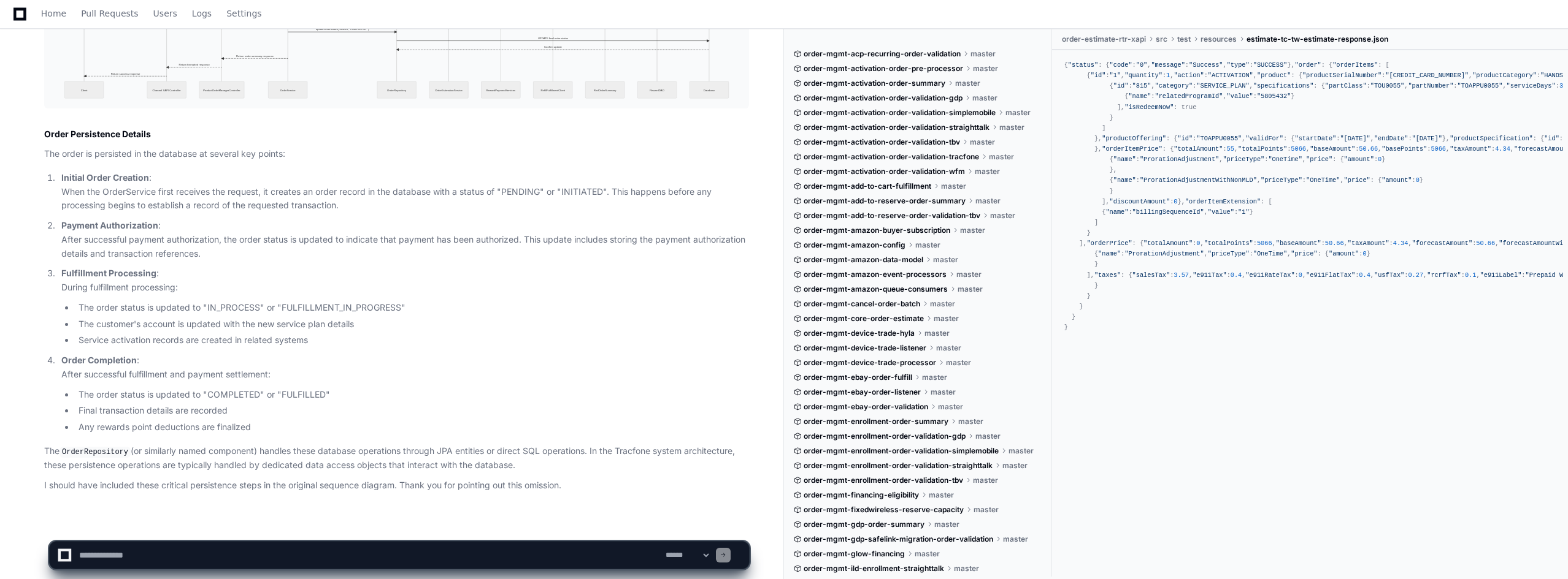
click at [190, 565] on textarea at bounding box center [370, 556] width 586 height 27
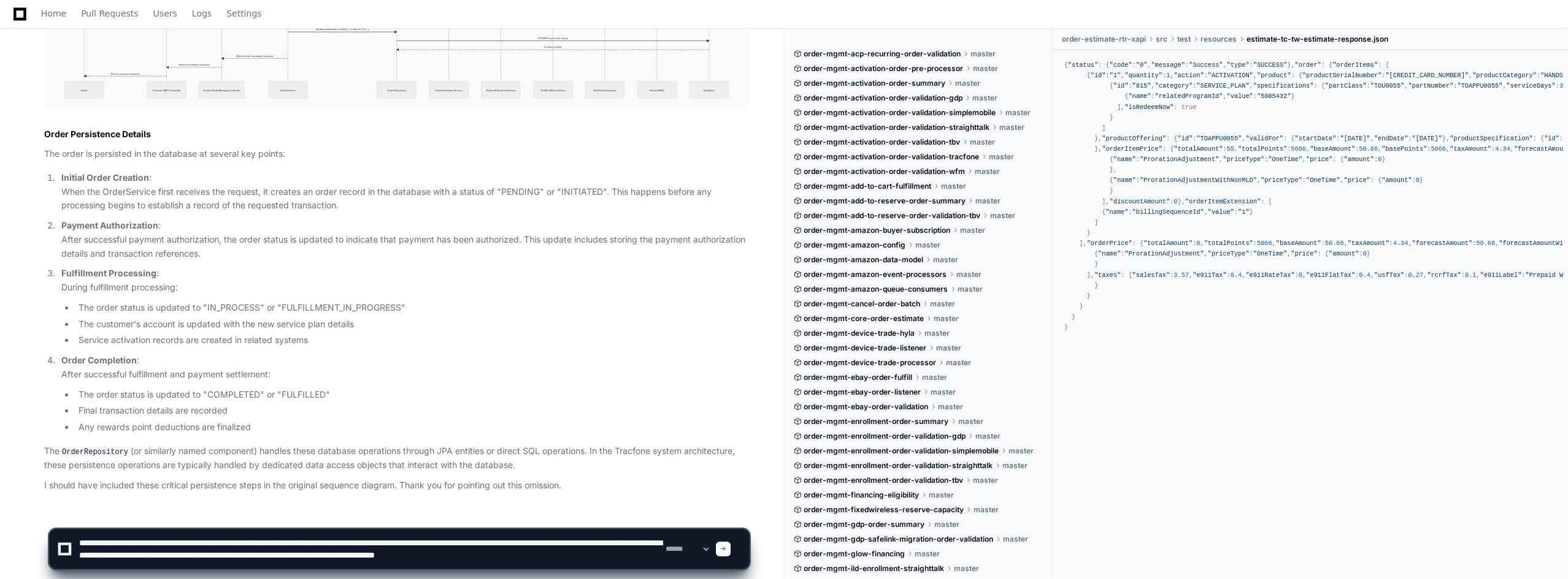
scroll to position [4, 0]
type textarea "**********"
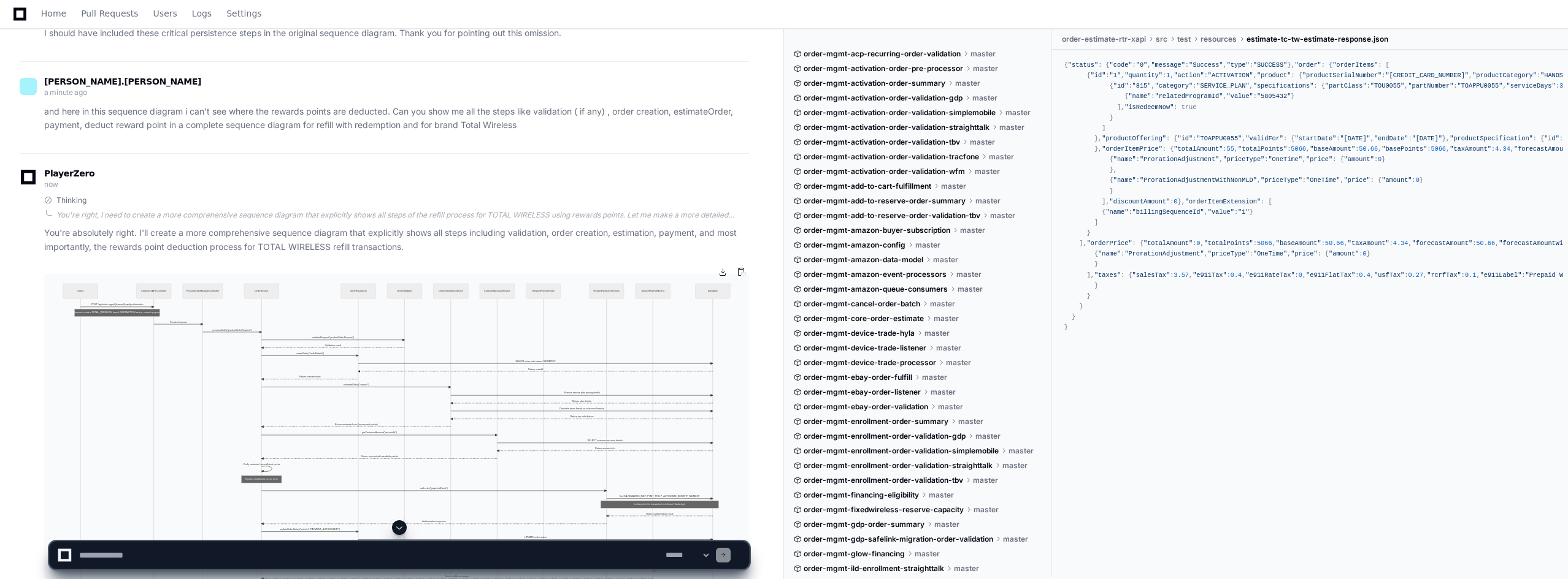
scroll to position [6194, 0]
click at [740, 272] on button at bounding box center [741, 274] width 18 height 18
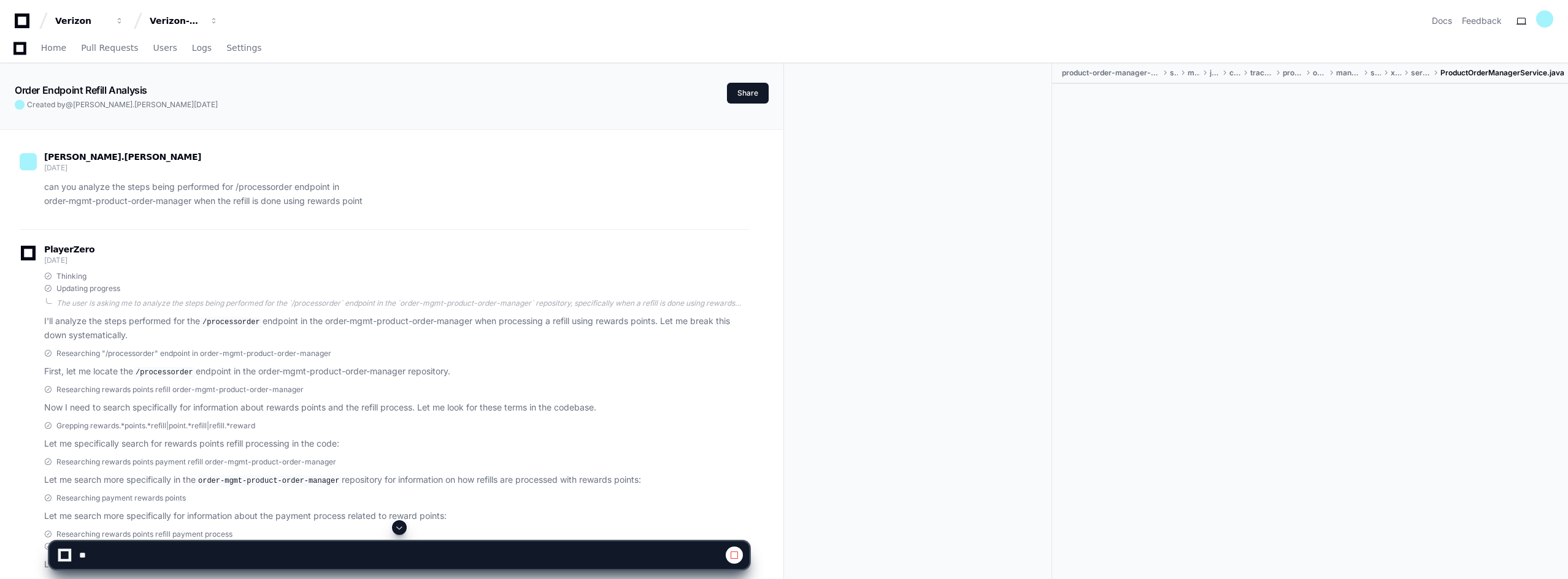
click at [398, 531] on span at bounding box center [399, 528] width 10 height 10
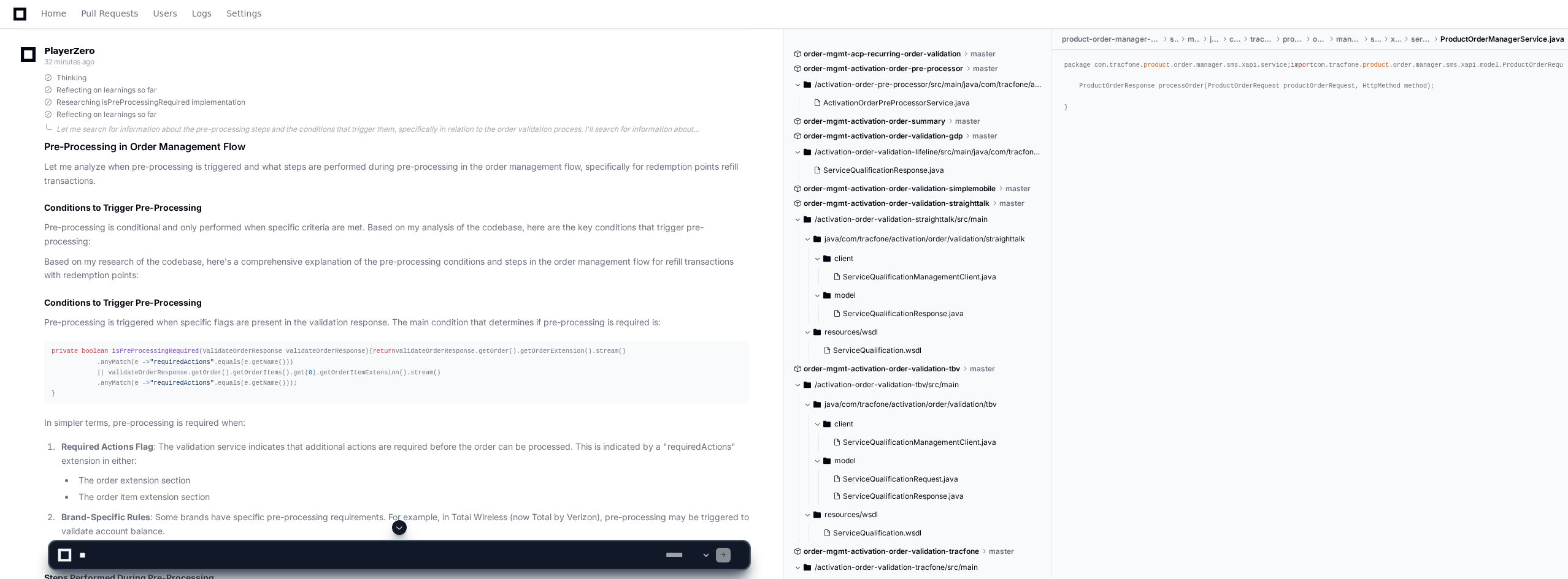
scroll to position [10794, 0]
